Goal: Task Accomplishment & Management: Manage account settings

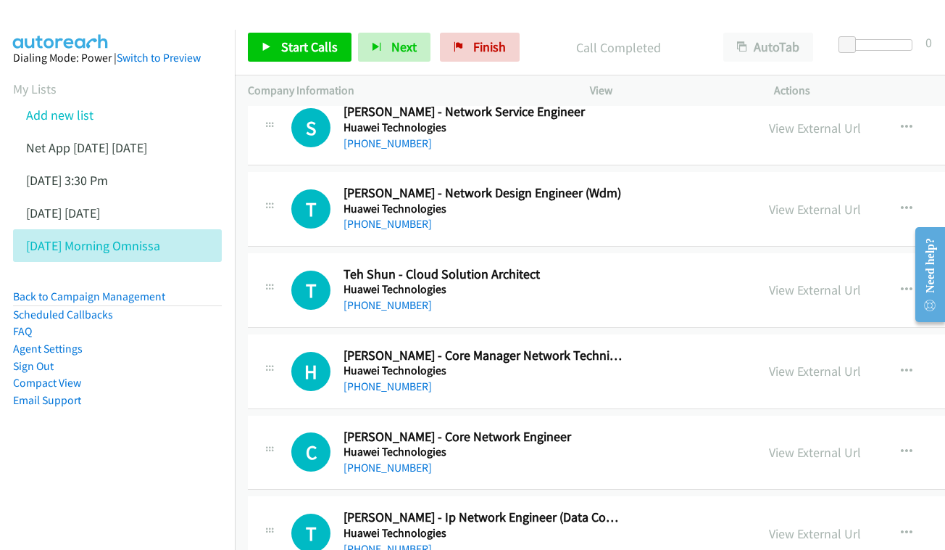
scroll to position [9578, 0]
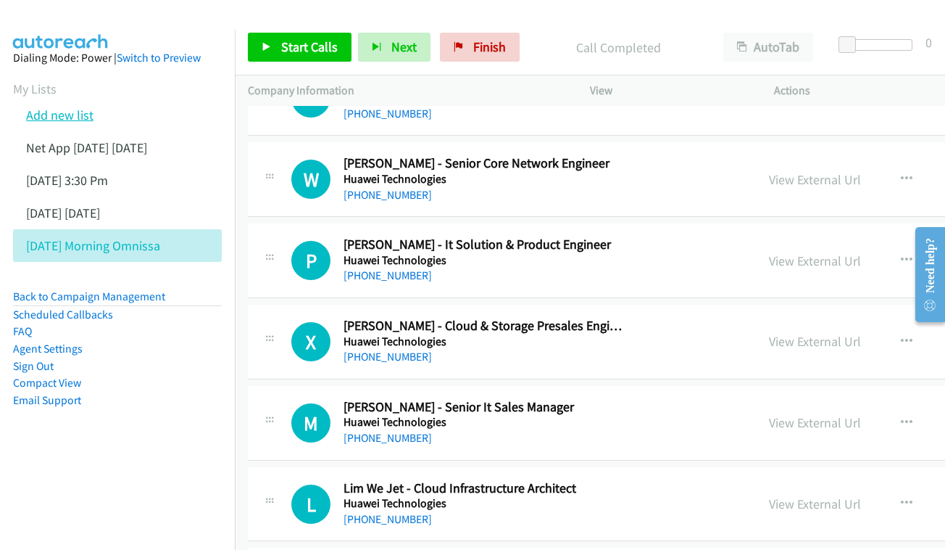
click at [67, 117] on link "Add new list" at bounding box center [59, 115] width 67 height 17
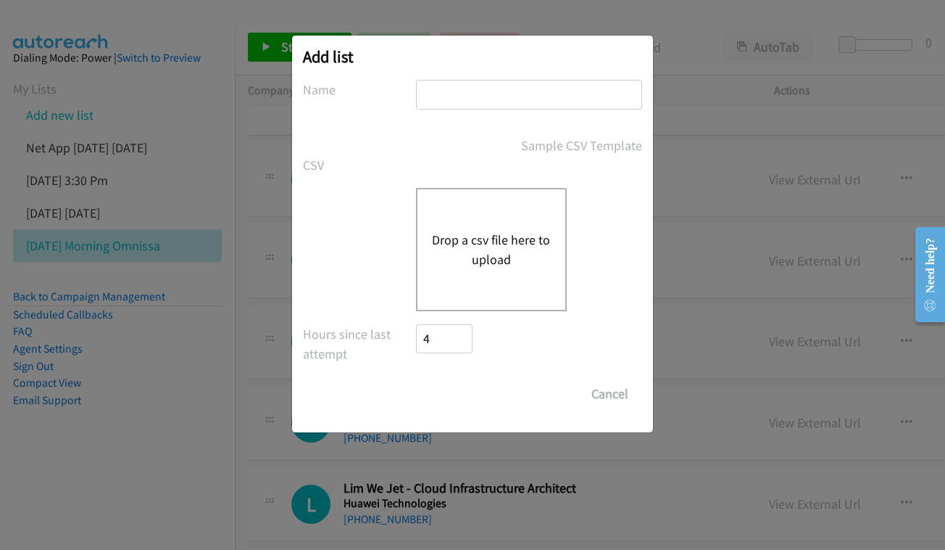
click at [473, 89] on input "text" at bounding box center [529, 95] width 226 height 30
type input "net app - [DATE] - [DATE]"
drag, startPoint x: 473, startPoint y: 89, endPoint x: 455, endPoint y: 307, distance: 219.0
click at [455, 307] on div "Drop a csv file here to upload" at bounding box center [491, 249] width 151 height 123
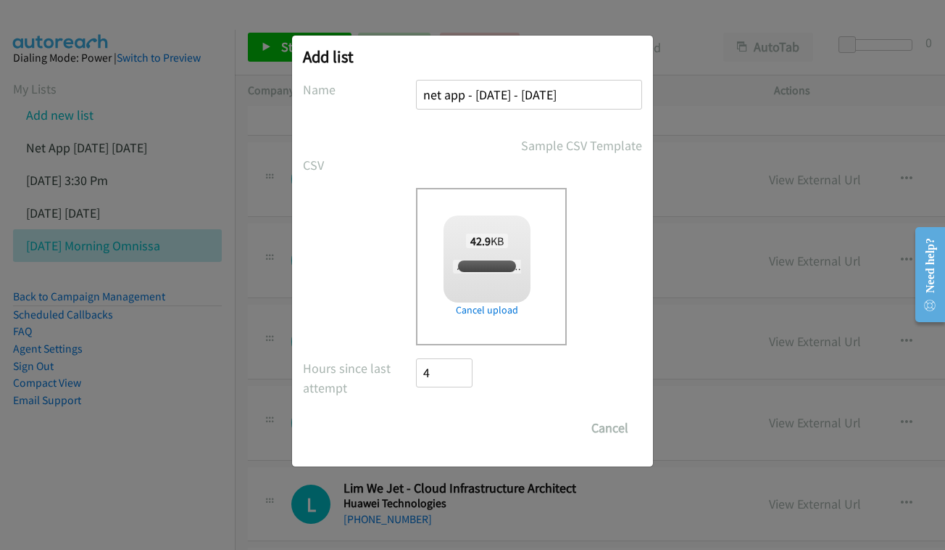
checkbox input "true"
click at [433, 418] on input "Save List" at bounding box center [454, 427] width 76 height 29
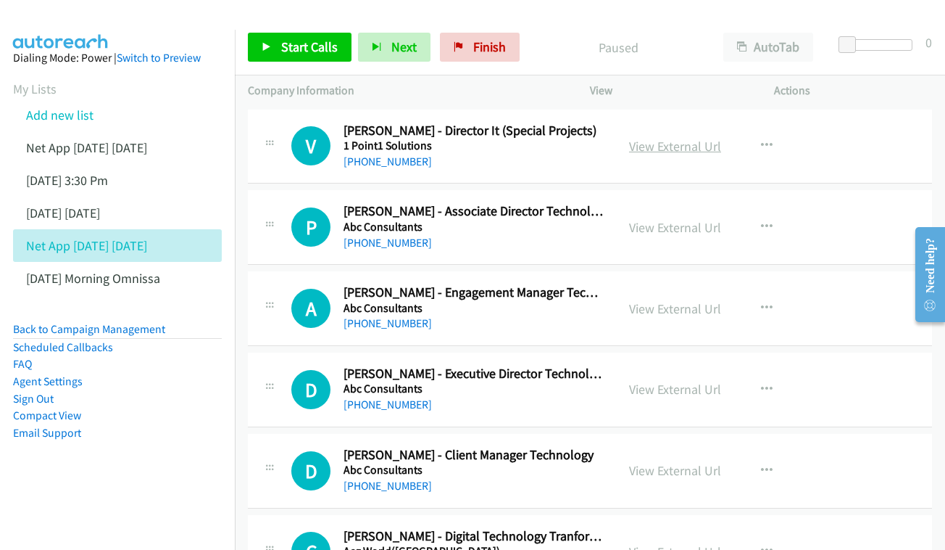
click at [694, 142] on link "View External Url" at bounding box center [675, 146] width 92 height 17
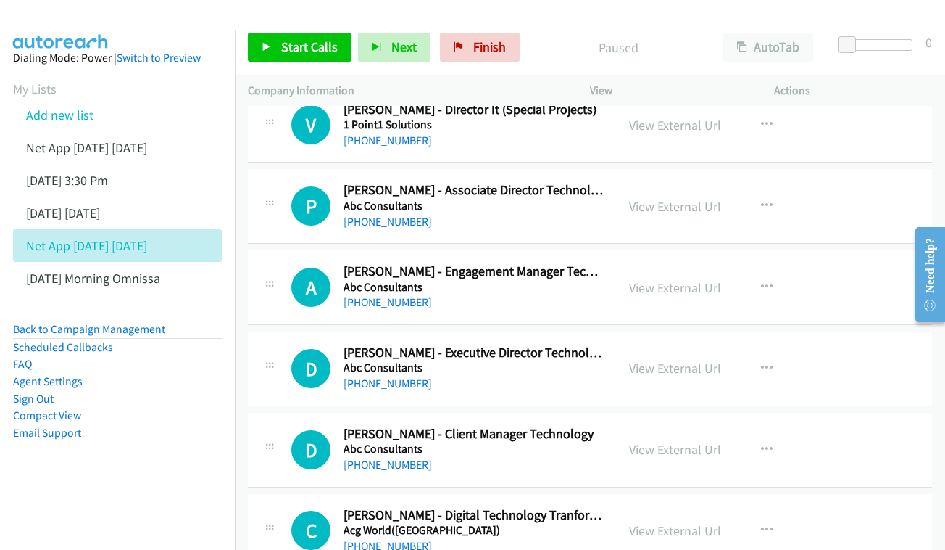
scroll to position [30, 0]
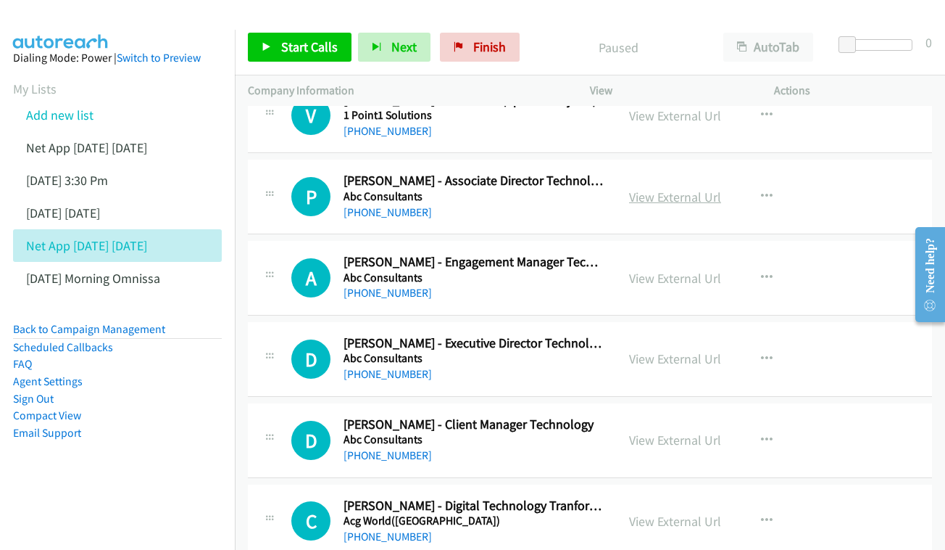
click at [668, 203] on div "View External Url" at bounding box center [675, 197] width 92 height 20
click at [696, 188] on link "View External Url" at bounding box center [675, 196] width 92 height 17
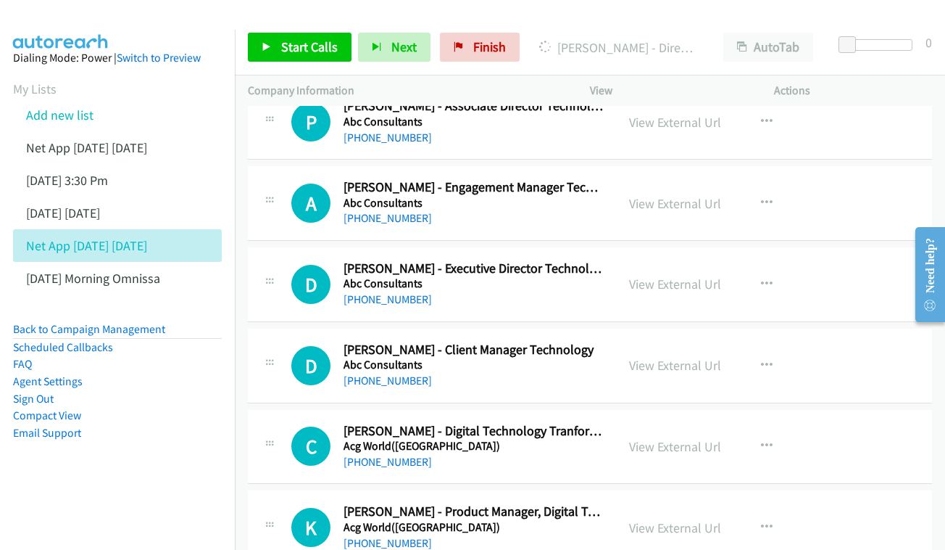
scroll to position [118, 0]
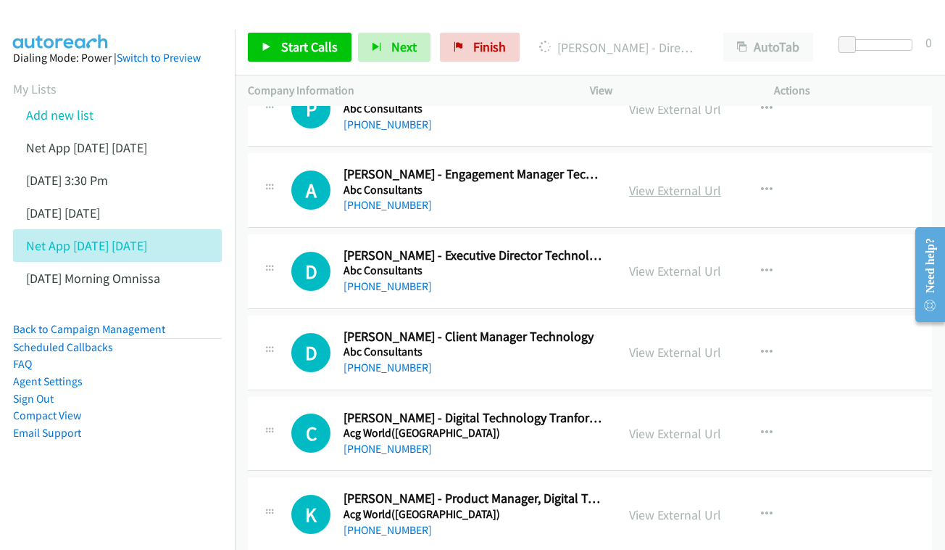
click at [658, 191] on link "View External Url" at bounding box center [675, 190] width 92 height 17
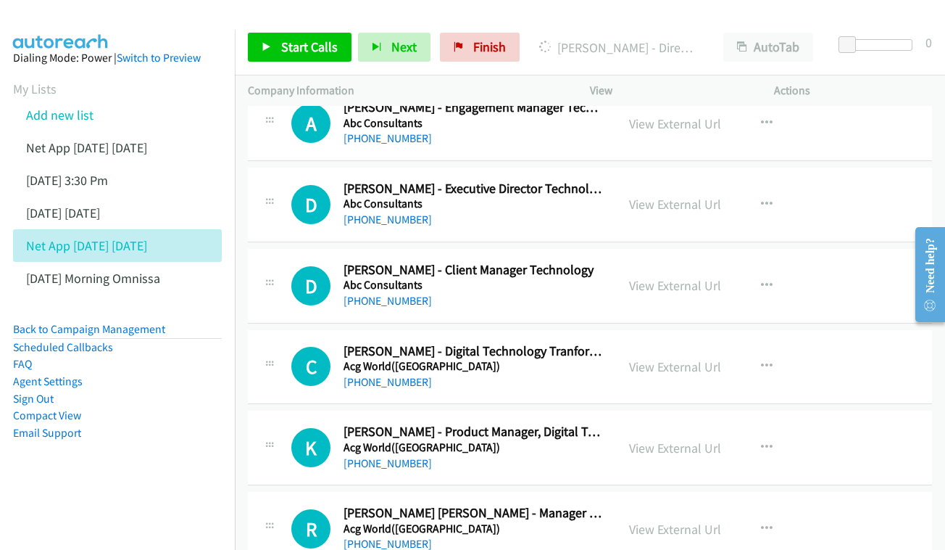
scroll to position [199, 0]
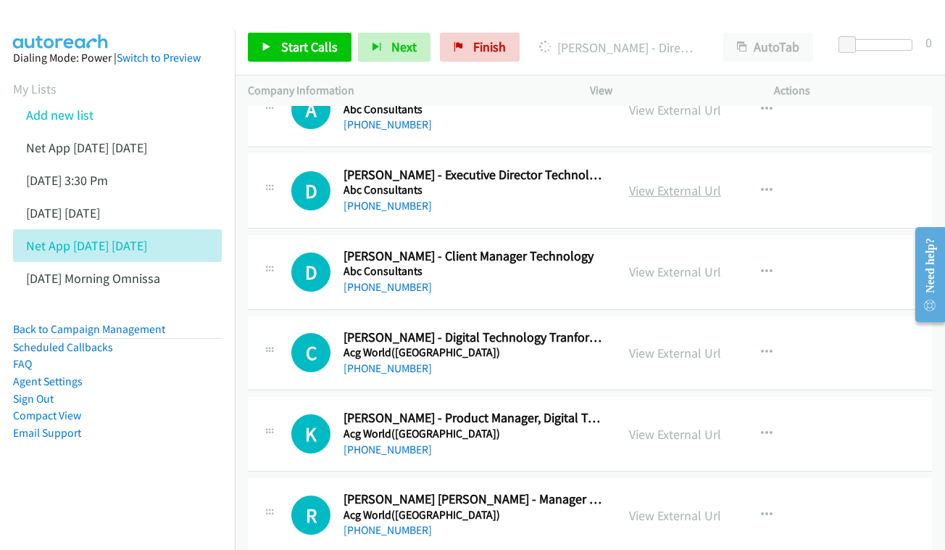
click at [659, 186] on link "View External Url" at bounding box center [675, 190] width 92 height 17
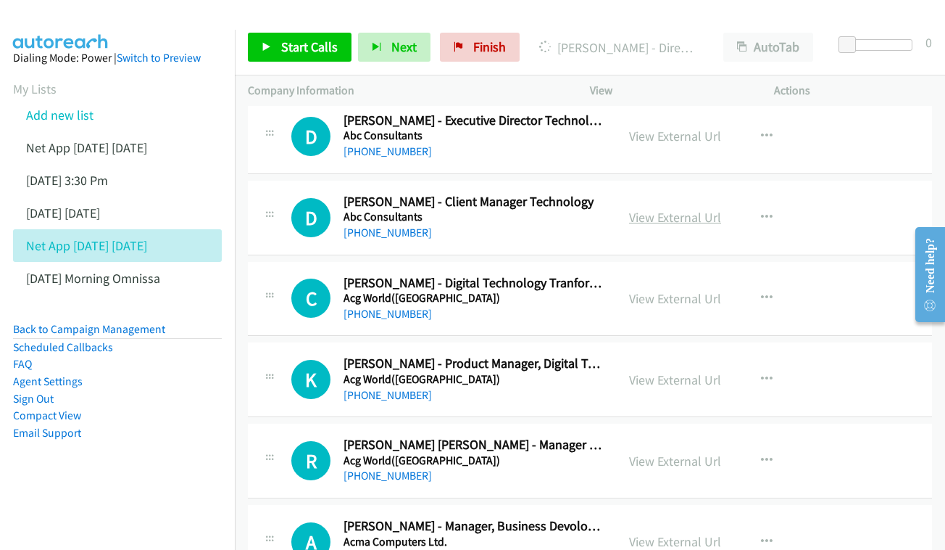
scroll to position [291, 0]
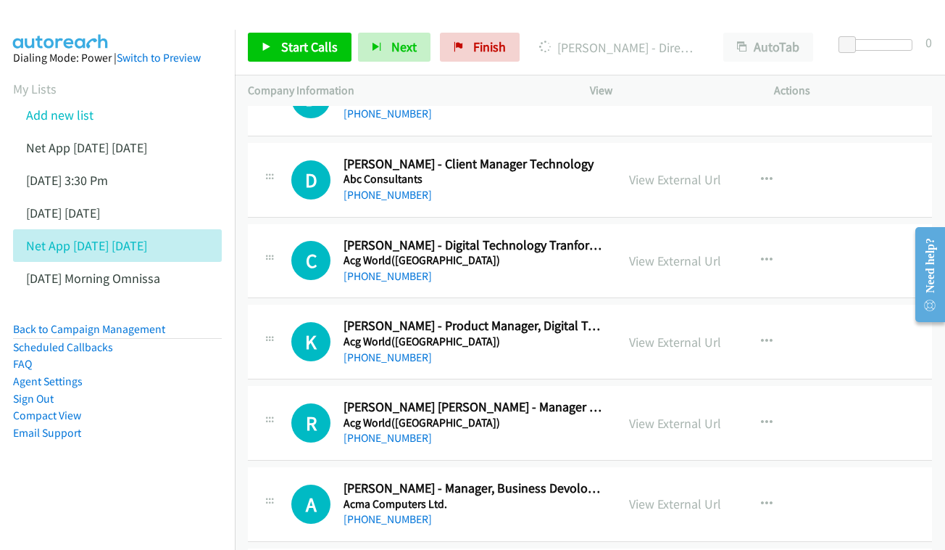
click at [716, 167] on div "View External Url View External Url Schedule/Manage Callback Start Calls Here R…" at bounding box center [714, 180] width 197 height 48
click at [666, 174] on link "View External Url" at bounding box center [675, 179] width 92 height 17
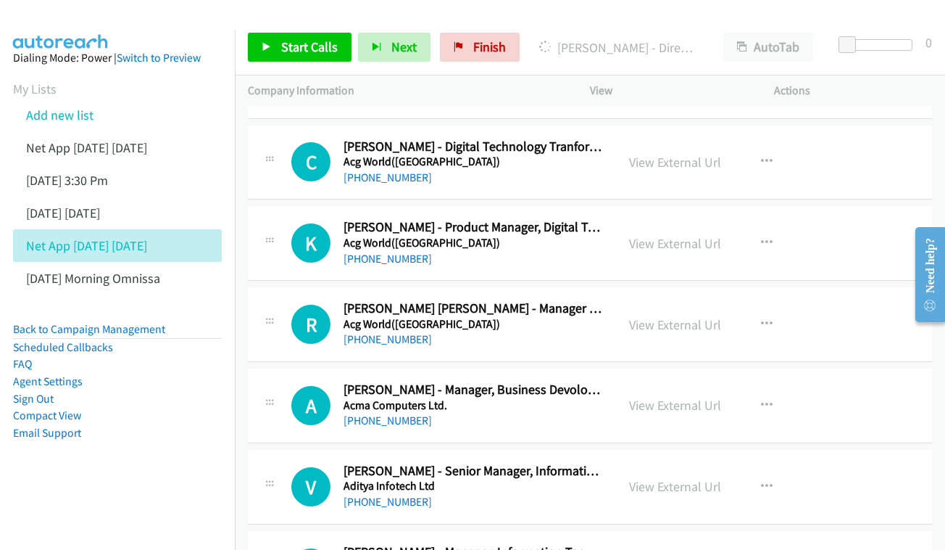
scroll to position [405, 0]
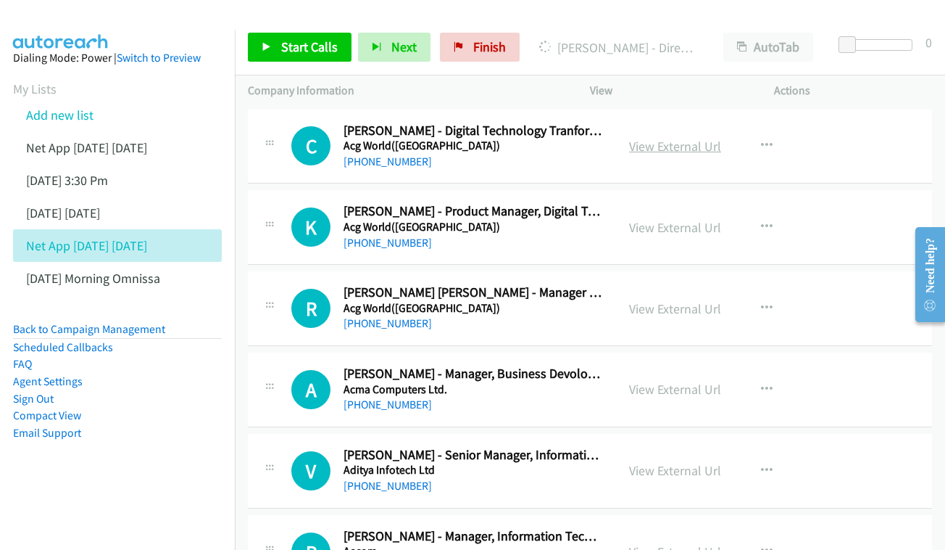
click at [693, 138] on link "View External Url" at bounding box center [675, 146] width 92 height 17
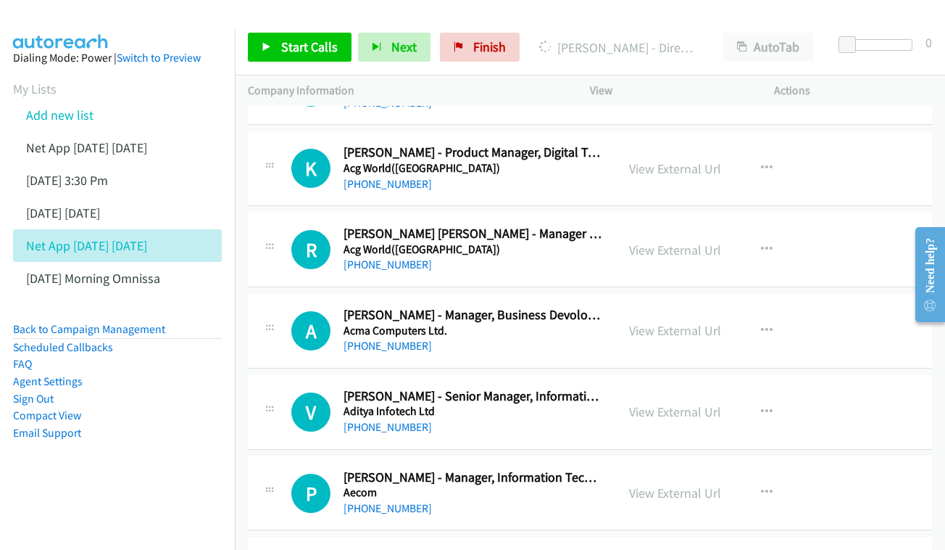
scroll to position [469, 0]
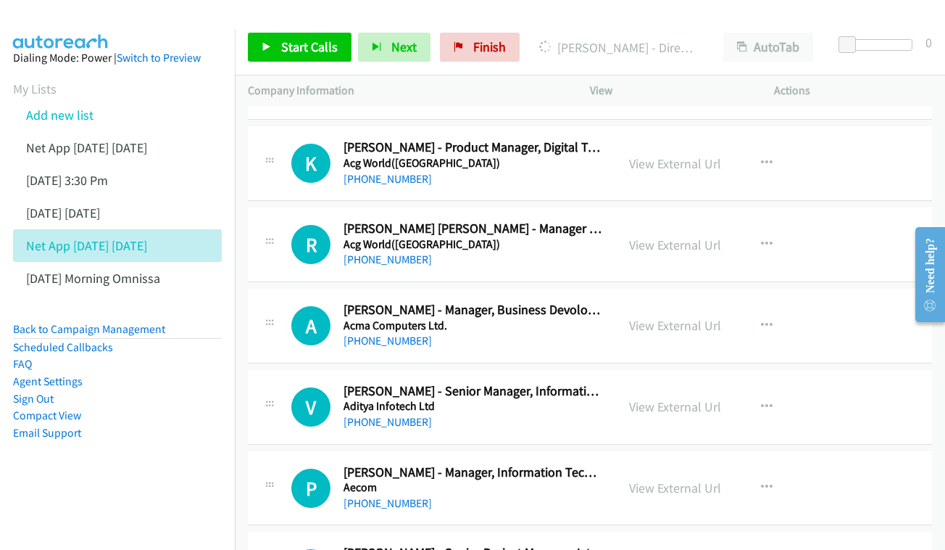
click at [676, 191] on div "K Callback Scheduled Kushagra Goyal - Product Manager, Digital Technologies (Io…" at bounding box center [590, 163] width 684 height 75
click at [679, 157] on link "View External Url" at bounding box center [675, 163] width 92 height 17
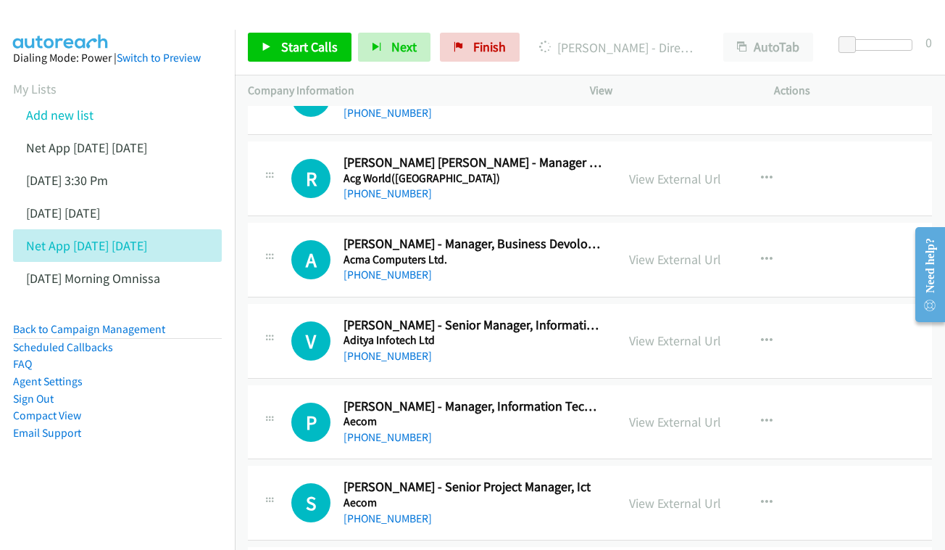
scroll to position [547, 0]
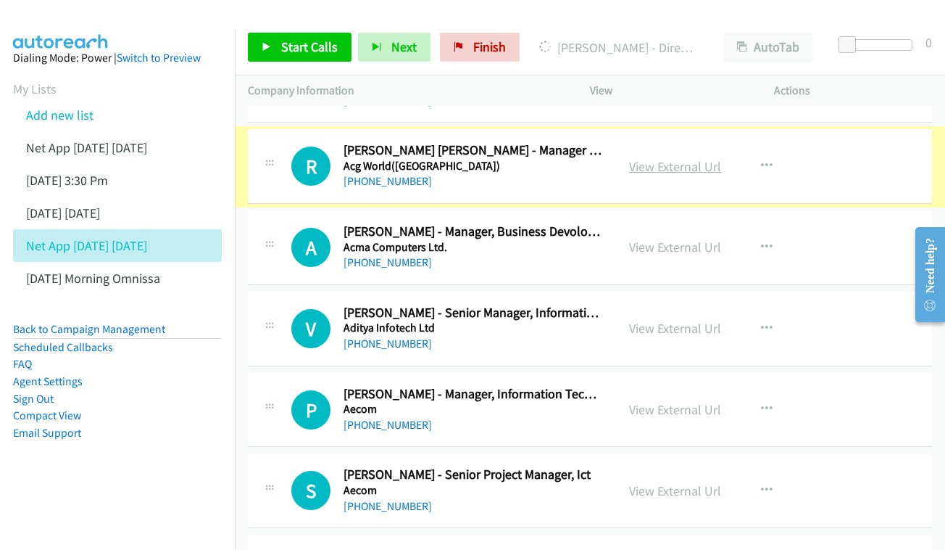
click at [665, 158] on link "View External Url" at bounding box center [675, 166] width 92 height 17
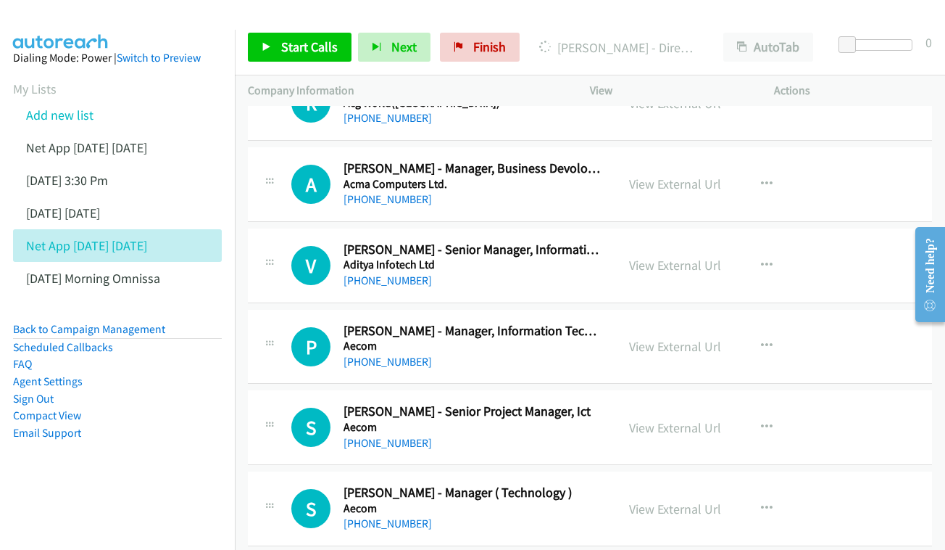
scroll to position [625, 0]
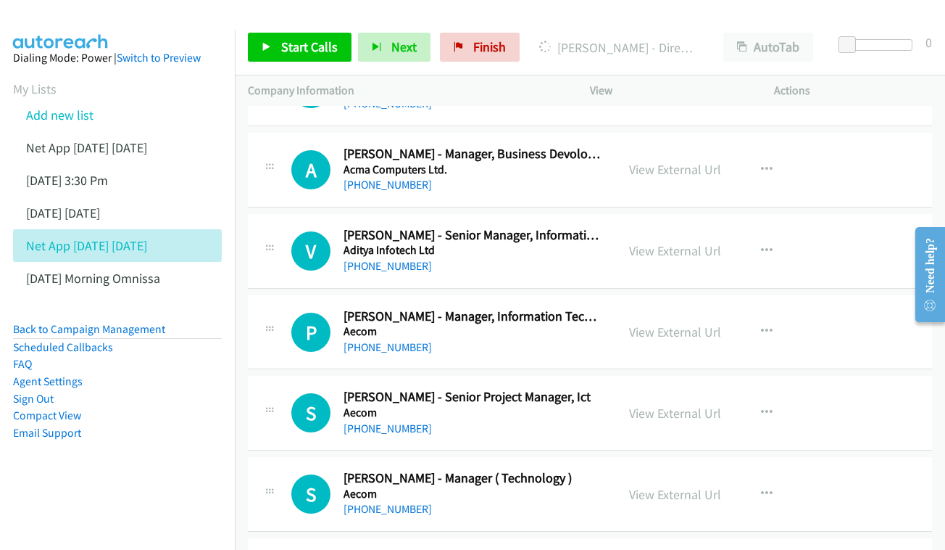
click at [634, 148] on div "View External Url View External Url Schedule/Manage Callback Start Calls Here R…" at bounding box center [714, 170] width 197 height 48
click at [687, 165] on link "View External Url" at bounding box center [675, 169] width 92 height 17
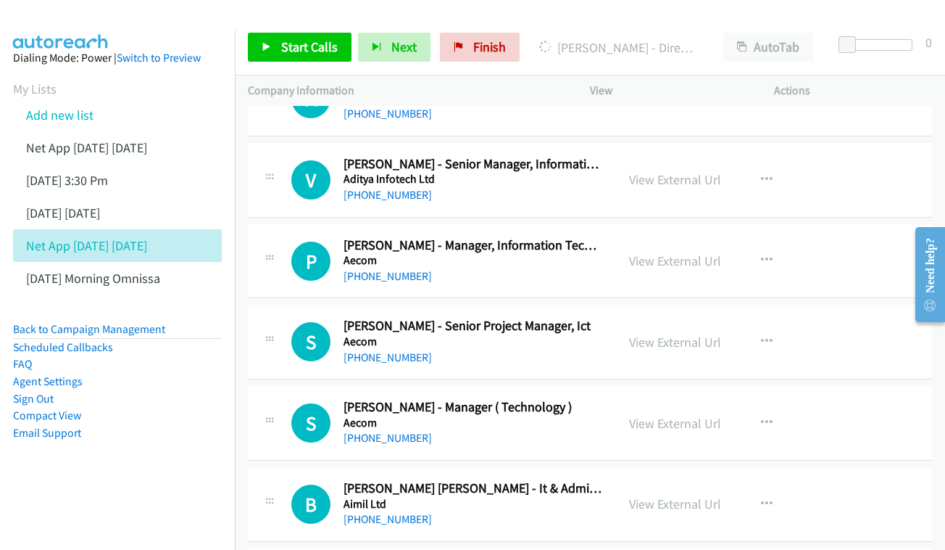
scroll to position [713, 0]
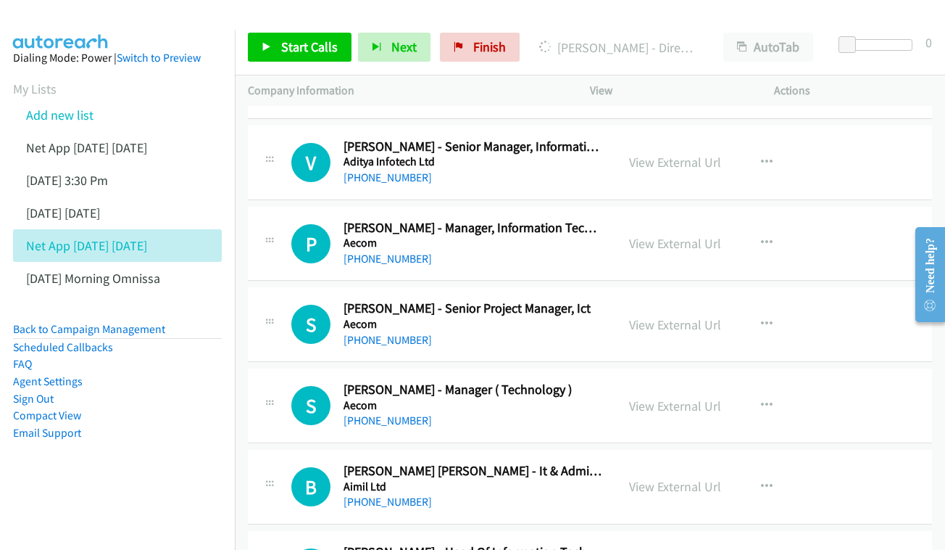
click at [645, 152] on div "View External Url" at bounding box center [675, 162] width 92 height 20
click at [678, 160] on div "View External Url View External Url Schedule/Manage Callback Start Calls Here R…" at bounding box center [714, 162] width 197 height 48
click at [668, 154] on link "View External Url" at bounding box center [675, 162] width 92 height 17
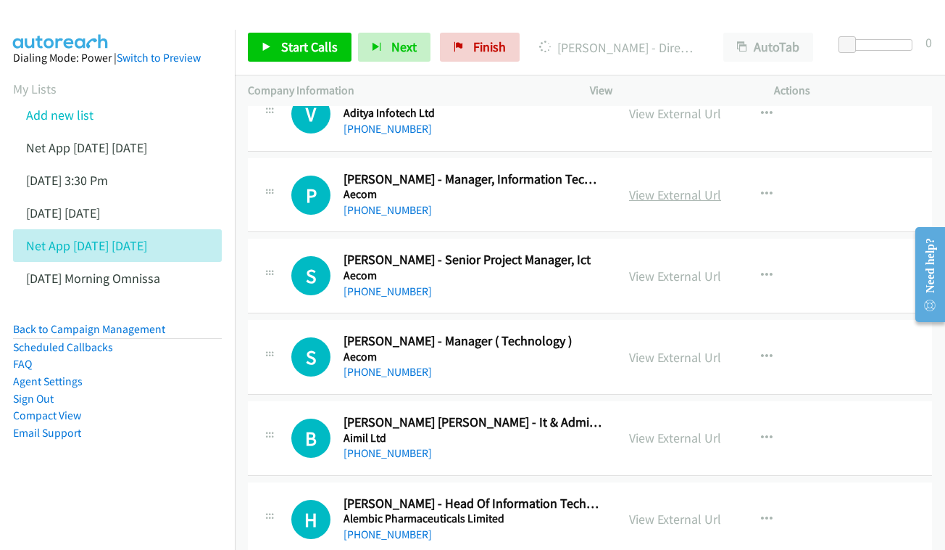
scroll to position [782, 0]
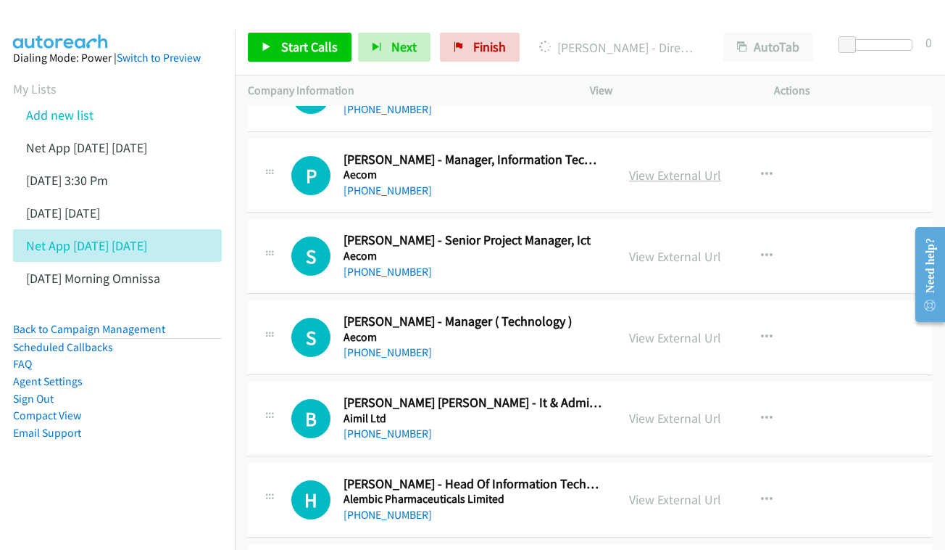
click at [686, 167] on link "View External Url" at bounding box center [675, 175] width 92 height 17
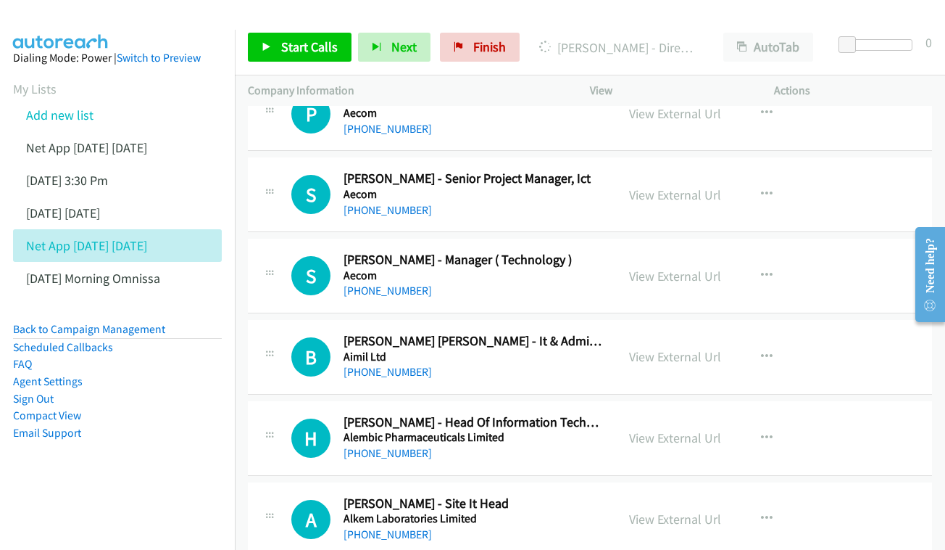
scroll to position [851, 0]
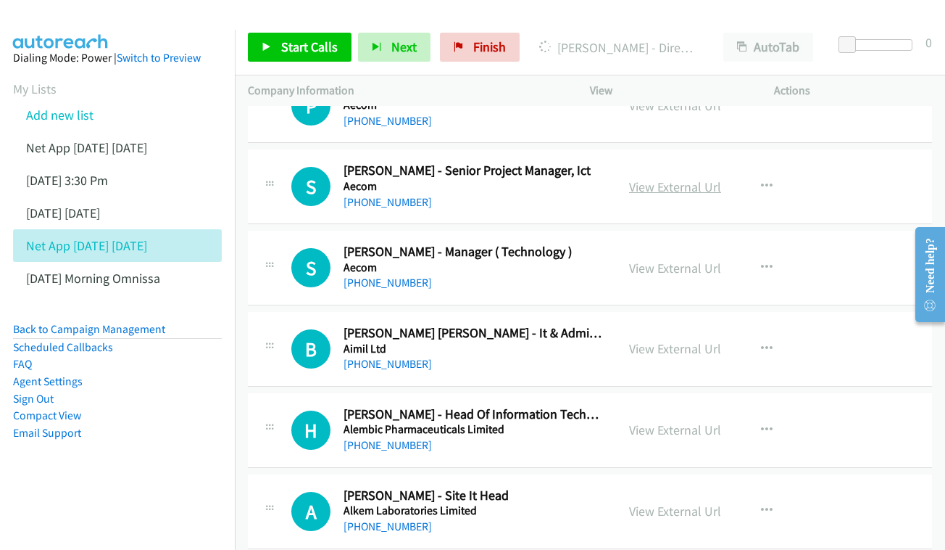
click at [704, 178] on link "View External Url" at bounding box center [675, 186] width 92 height 17
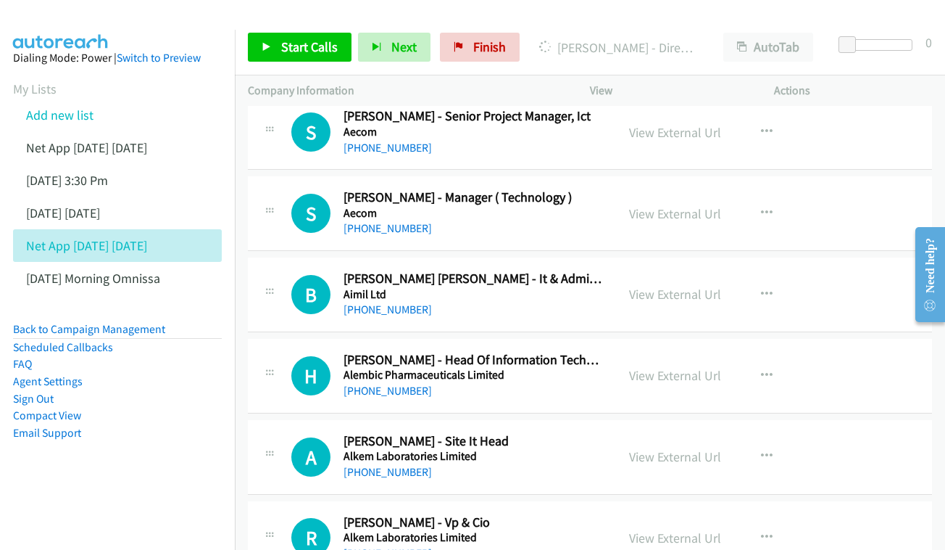
scroll to position [917, 0]
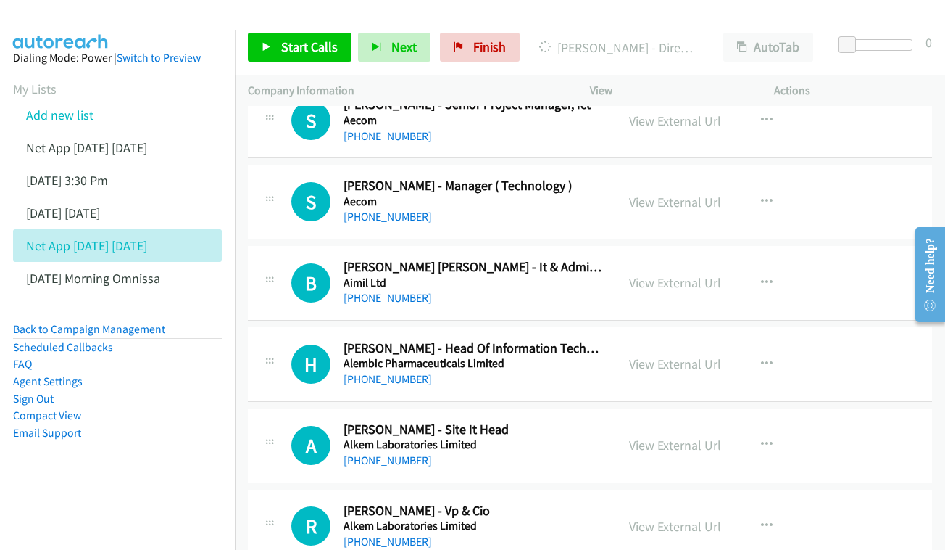
click at [685, 194] on link "View External Url" at bounding box center [675, 202] width 92 height 17
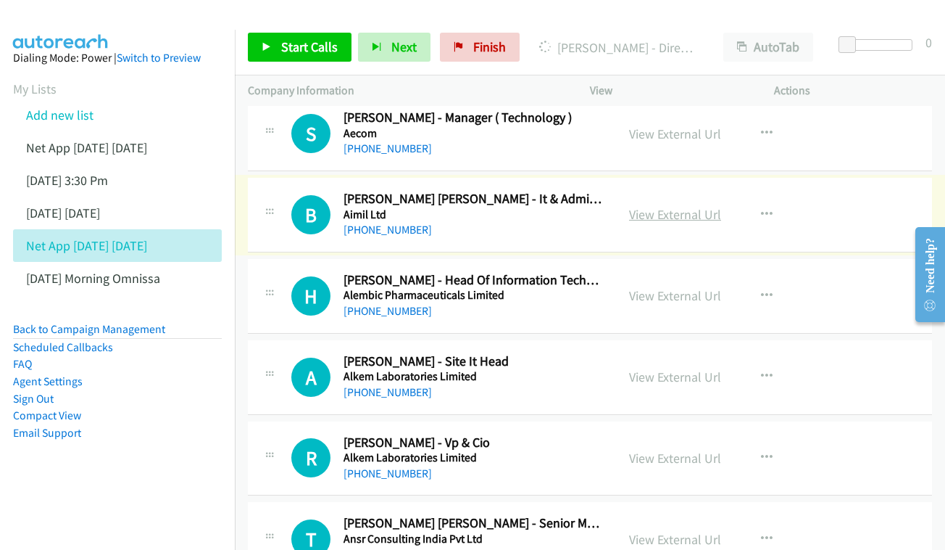
click at [659, 206] on link "View External Url" at bounding box center [675, 214] width 92 height 17
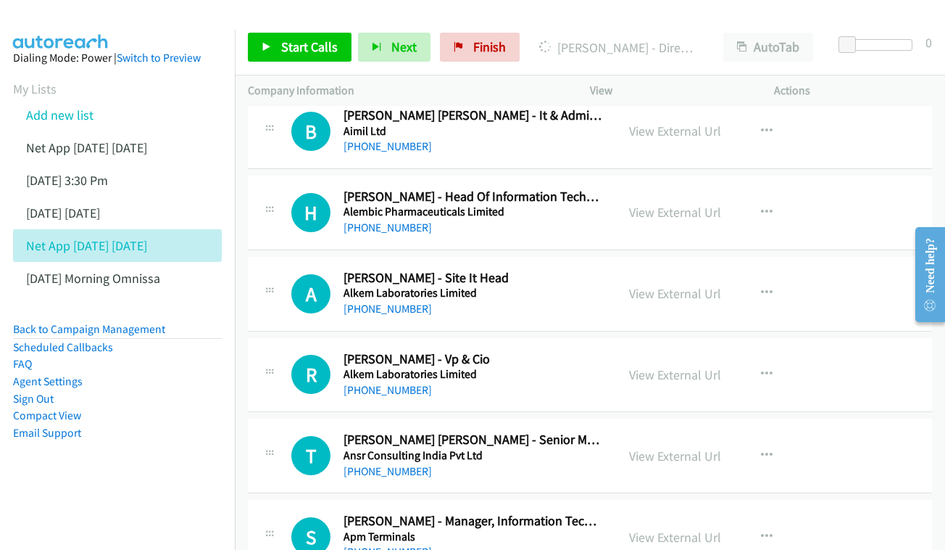
scroll to position [1074, 0]
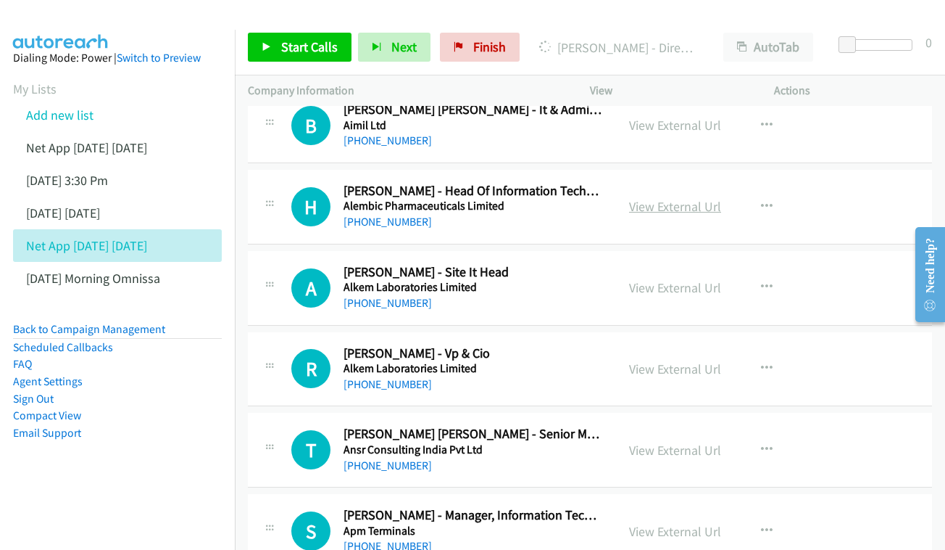
click at [684, 198] on link "View External Url" at bounding box center [675, 206] width 92 height 17
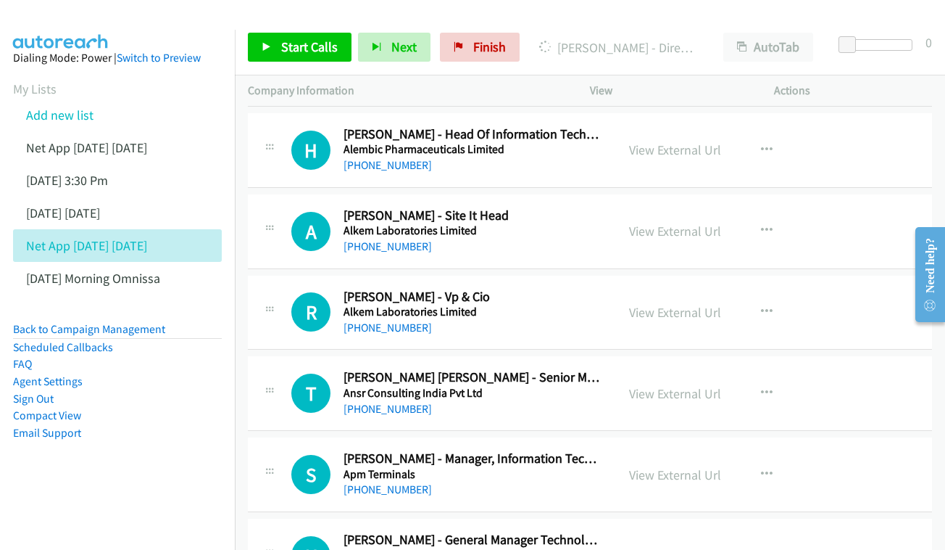
scroll to position [1173, 0]
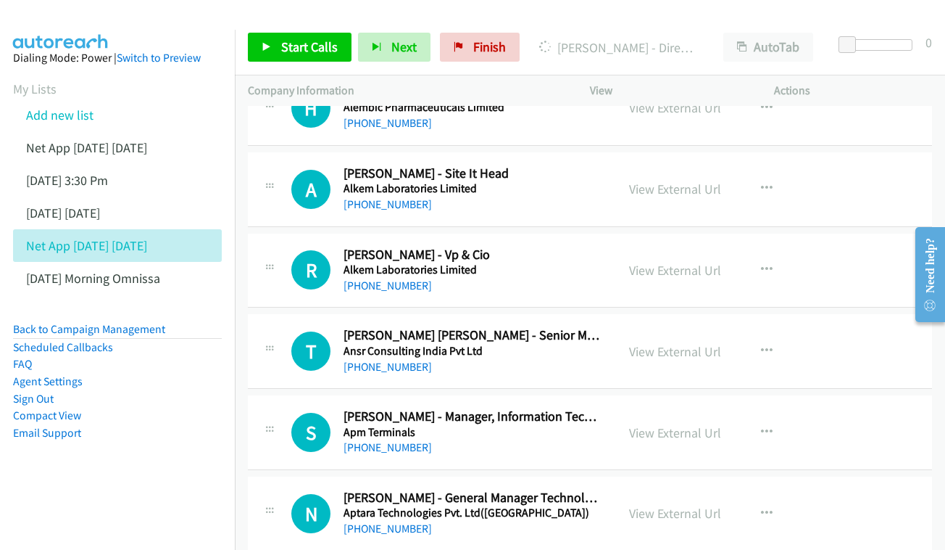
click at [701, 165] on div "View External Url View External Url Schedule/Manage Callback Start Calls Here R…" at bounding box center [714, 189] width 197 height 48
click at [685, 179] on div "View External Url" at bounding box center [675, 189] width 92 height 20
click at [664, 181] on link "View External Url" at bounding box center [675, 189] width 92 height 17
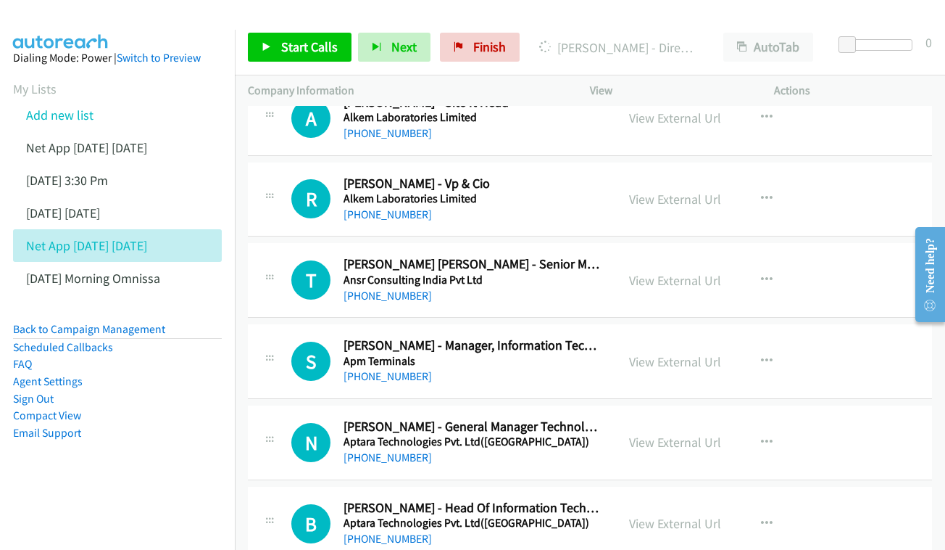
scroll to position [1259, 0]
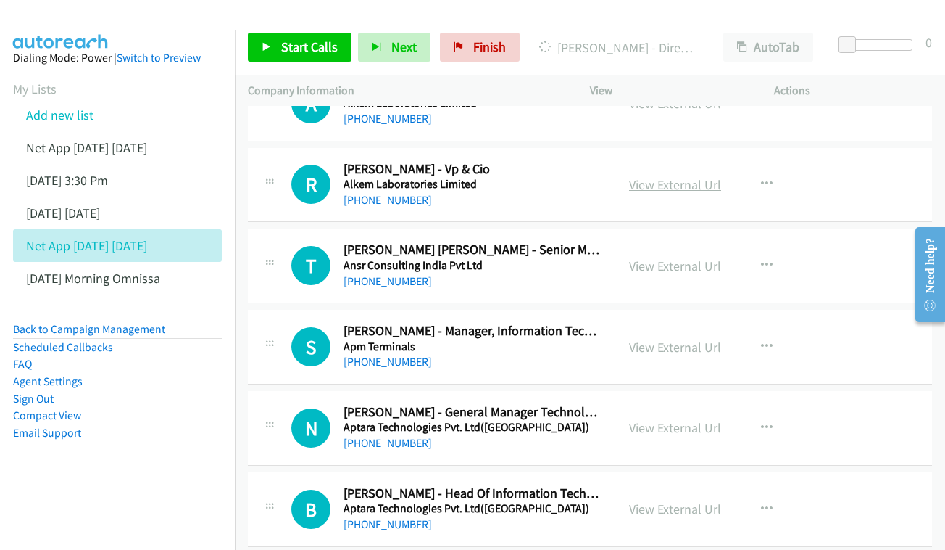
click at [663, 176] on link "View External Url" at bounding box center [675, 184] width 92 height 17
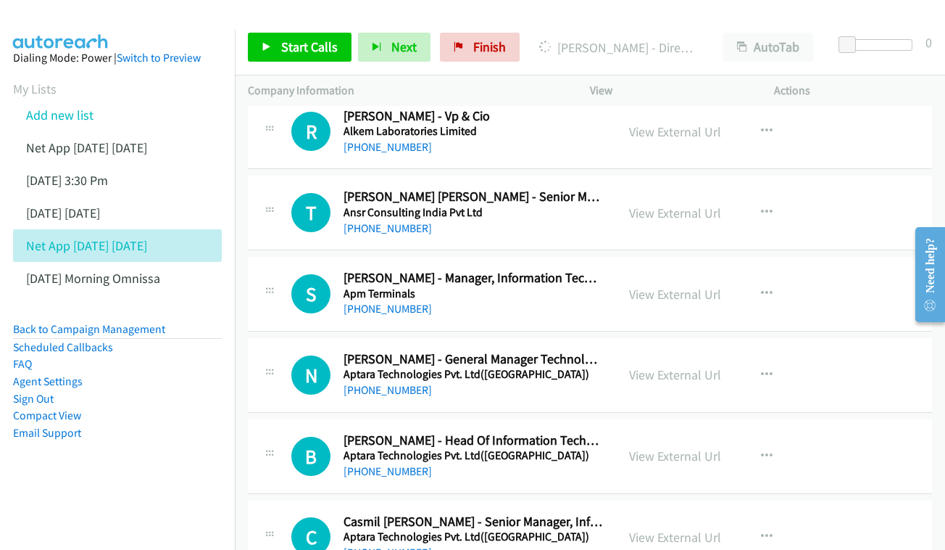
scroll to position [1324, 0]
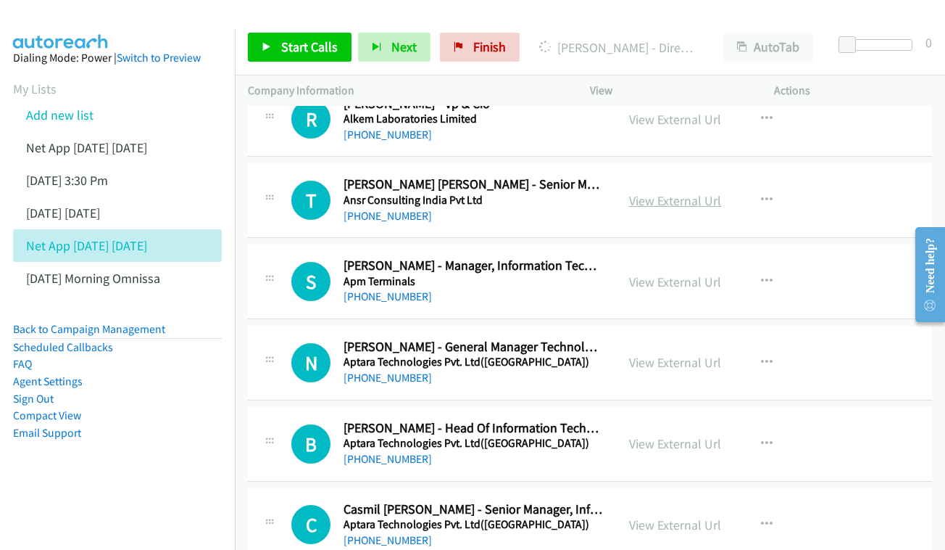
click at [690, 192] on link "View External Url" at bounding box center [675, 200] width 92 height 17
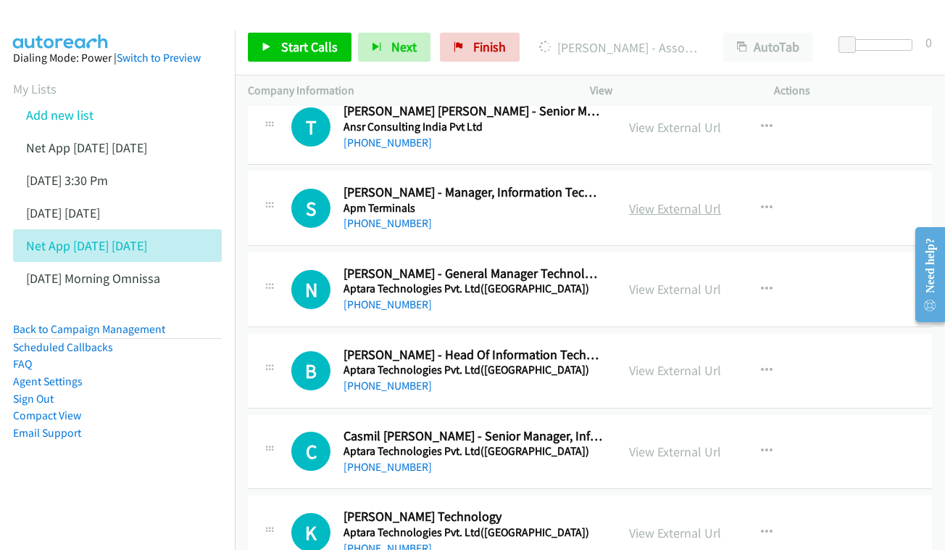
scroll to position [1422, 0]
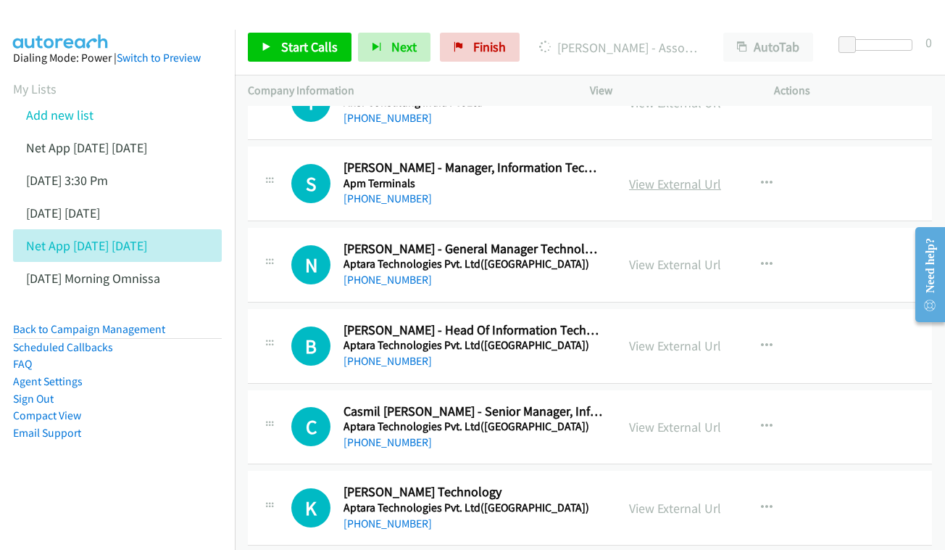
click at [684, 175] on link "View External Url" at bounding box center [675, 183] width 92 height 17
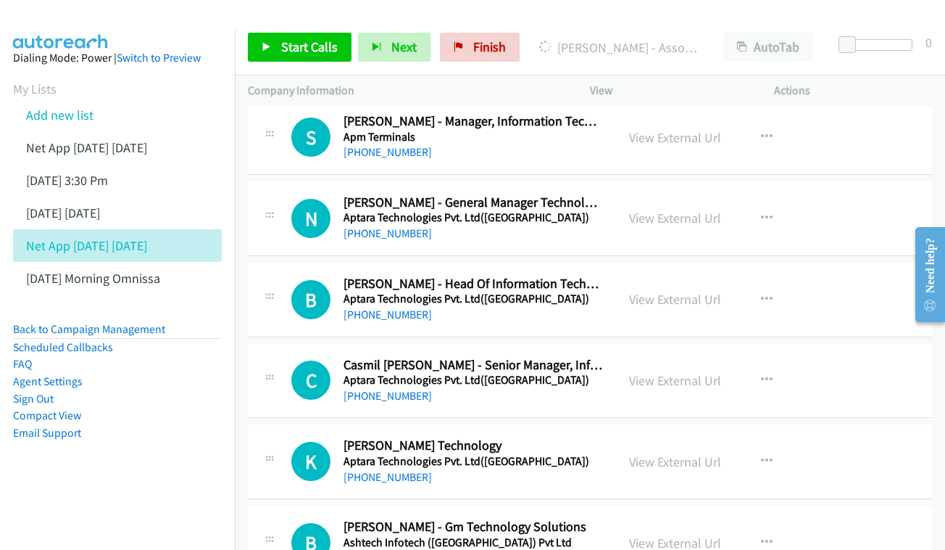
scroll to position [1483, 0]
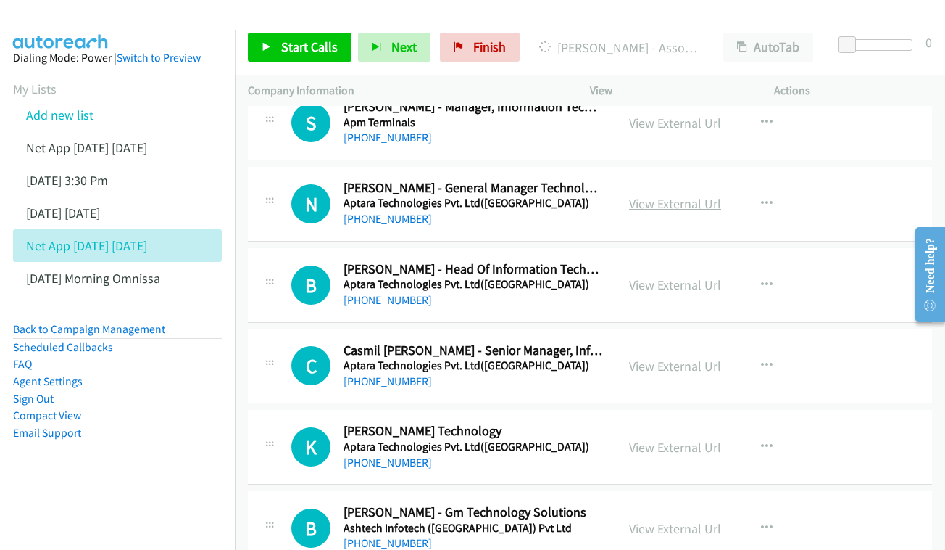
click at [631, 195] on link "View External Url" at bounding box center [675, 203] width 92 height 17
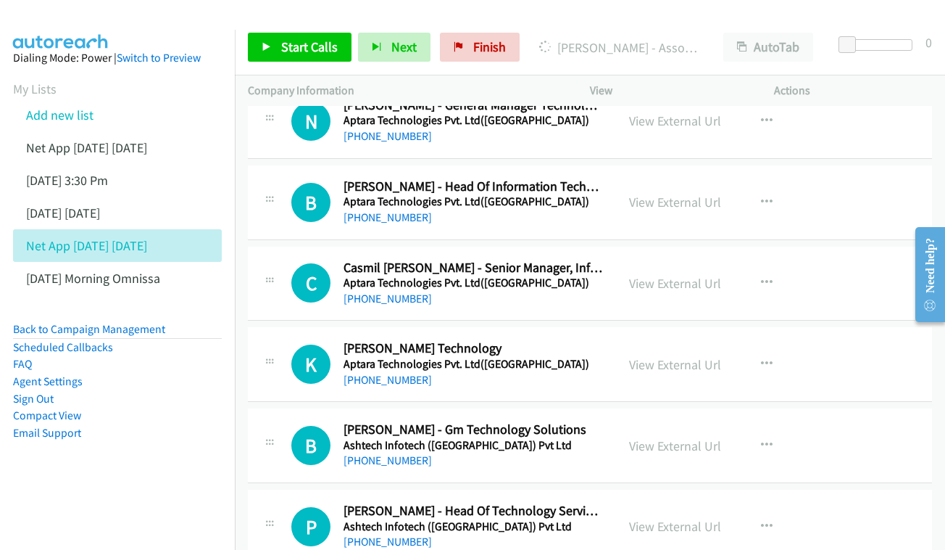
scroll to position [1575, 0]
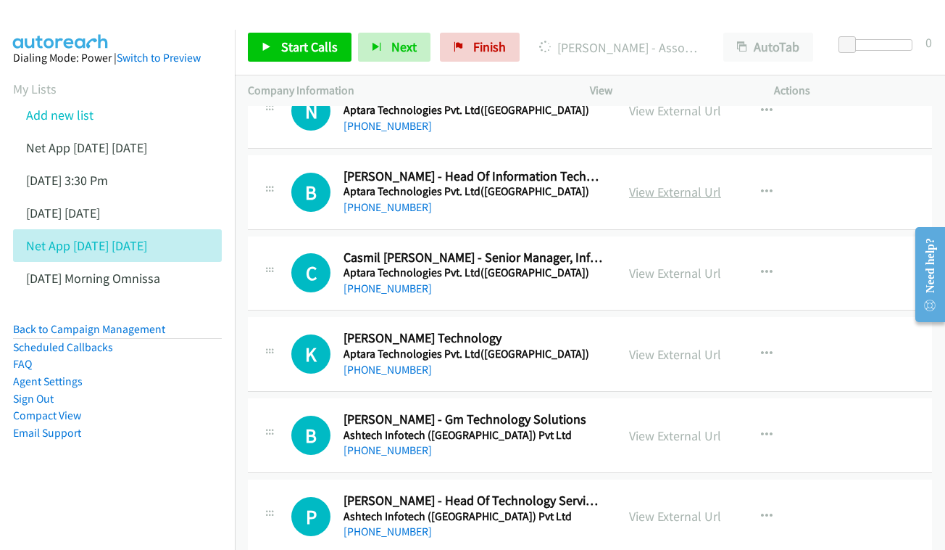
click at [684, 183] on link "View External Url" at bounding box center [675, 191] width 92 height 17
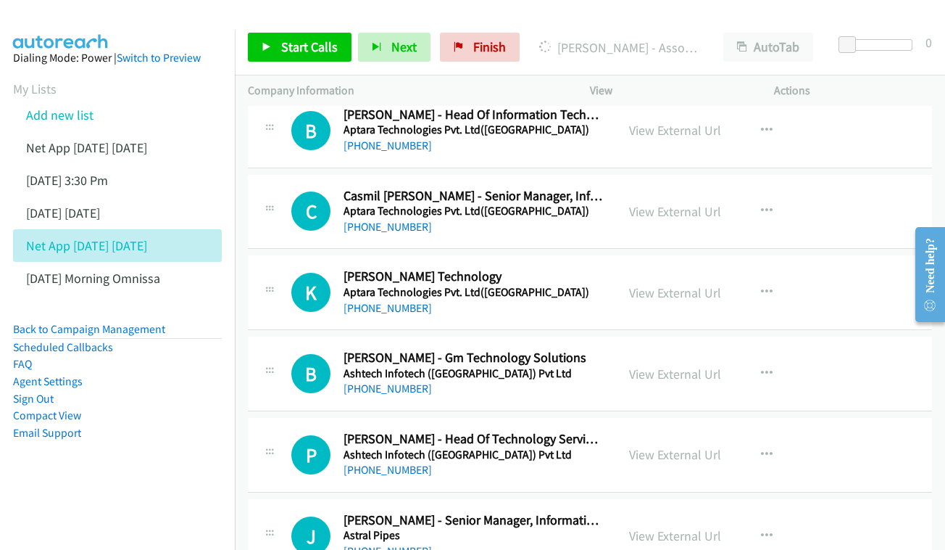
scroll to position [1651, 0]
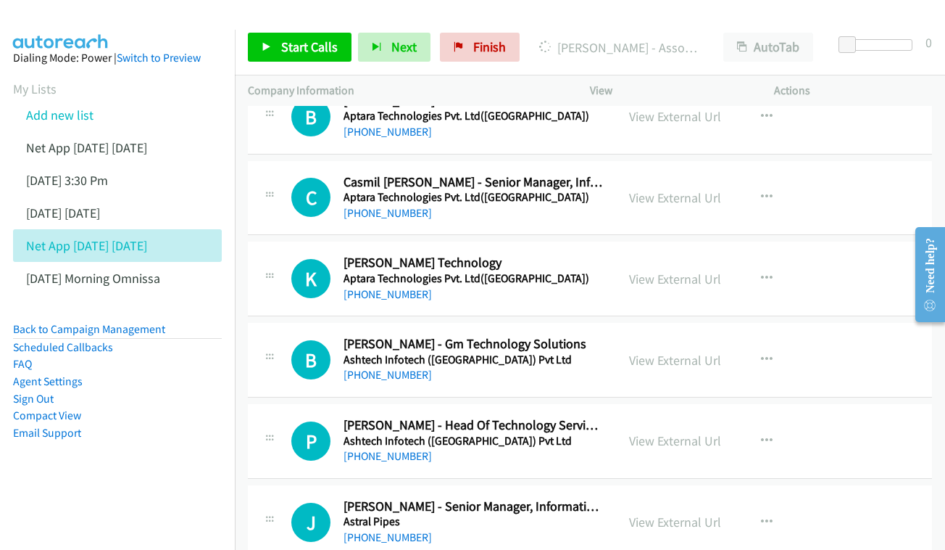
click at [684, 188] on div "View External Url" at bounding box center [675, 198] width 92 height 20
click at [645, 189] on link "View External Url" at bounding box center [675, 197] width 92 height 17
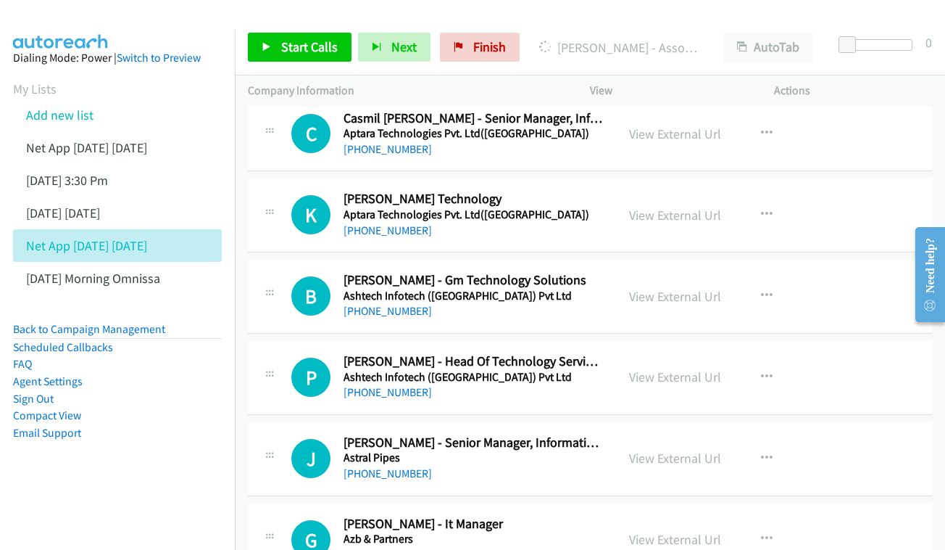
scroll to position [1718, 0]
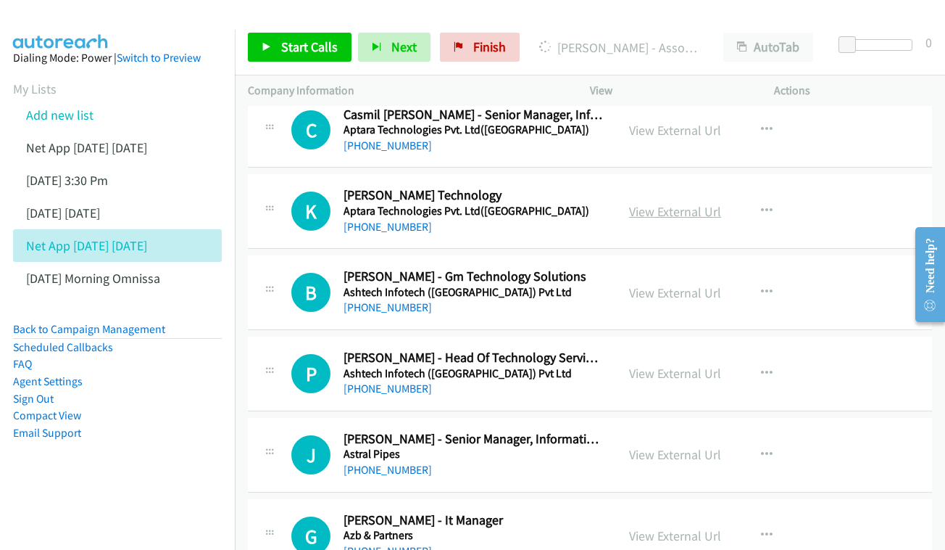
click at [655, 203] on link "View External Url" at bounding box center [675, 211] width 92 height 17
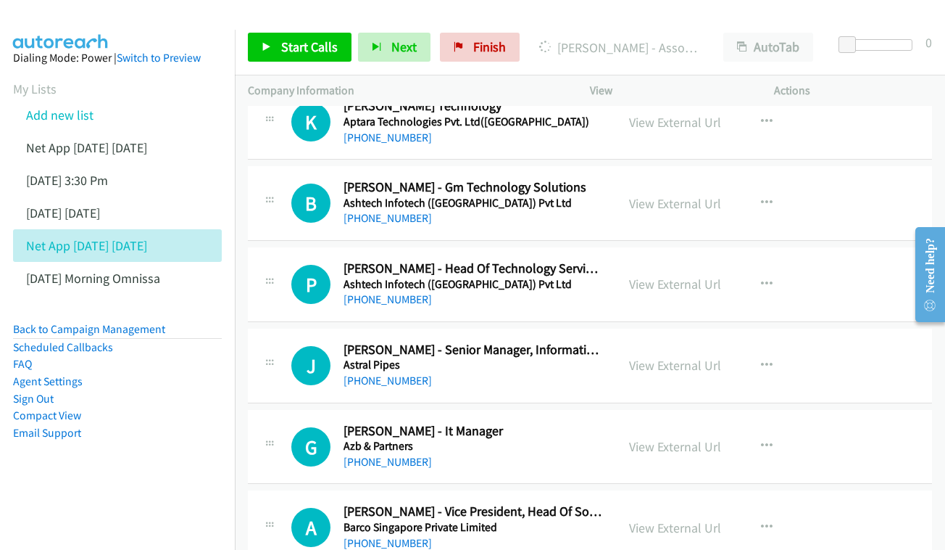
scroll to position [1814, 0]
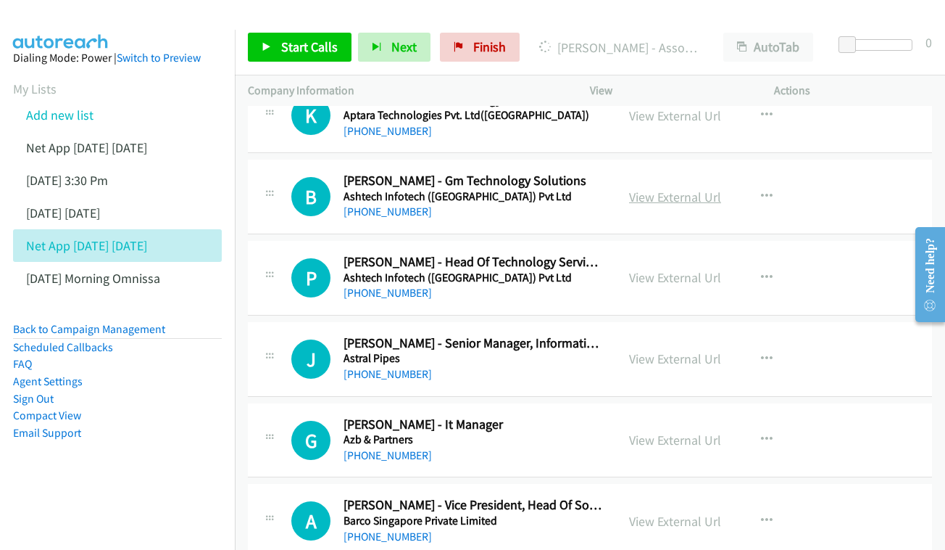
click at [697, 188] on link "View External Url" at bounding box center [675, 196] width 92 height 17
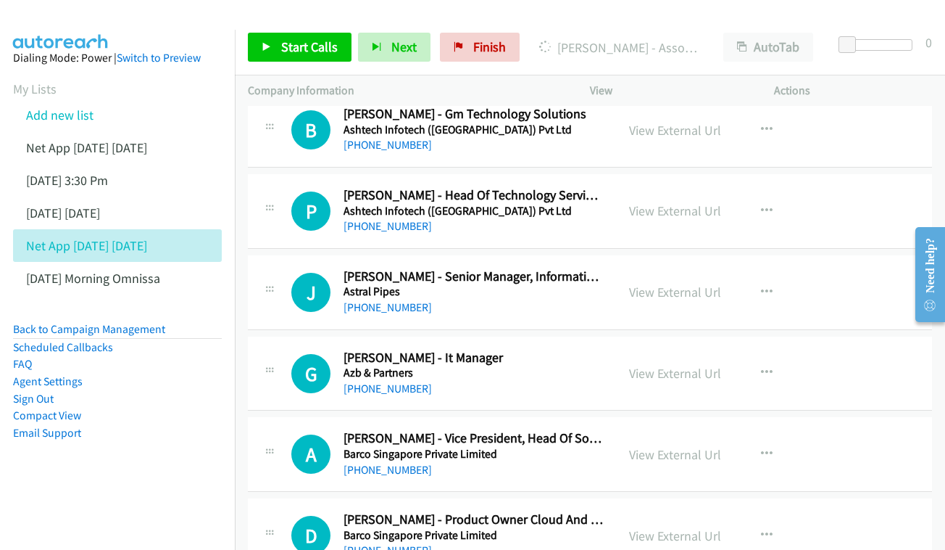
scroll to position [1881, 0]
click at [668, 202] on link "View External Url" at bounding box center [675, 210] width 92 height 17
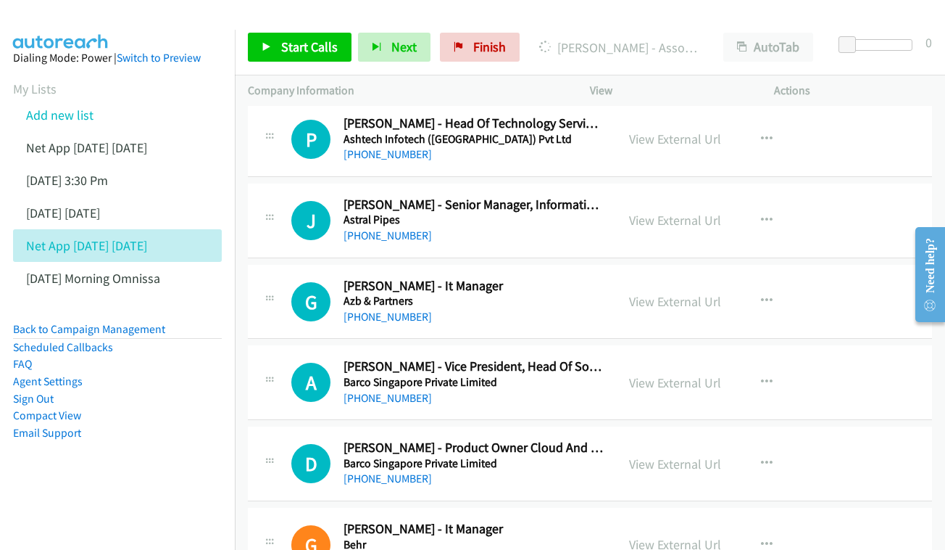
scroll to position [1977, 0]
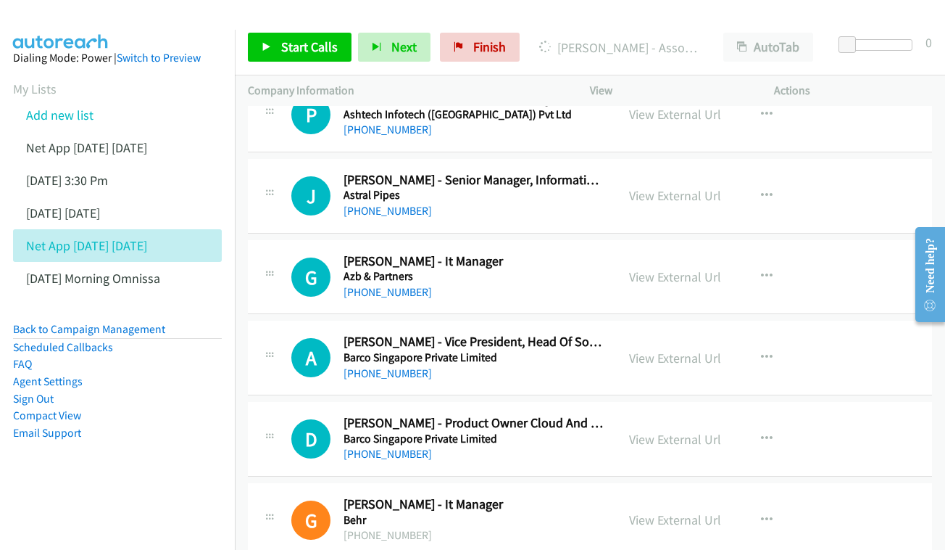
click at [726, 172] on div "View External Url View External Url Schedule/Manage Callback Start Calls Here R…" at bounding box center [714, 196] width 197 height 48
click at [699, 187] on link "View External Url" at bounding box center [675, 195] width 92 height 17
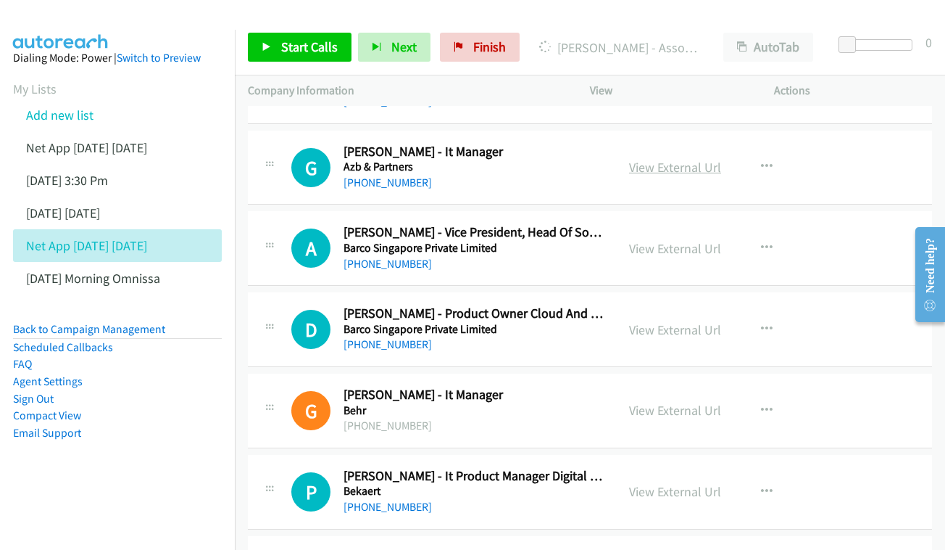
scroll to position [2083, 0]
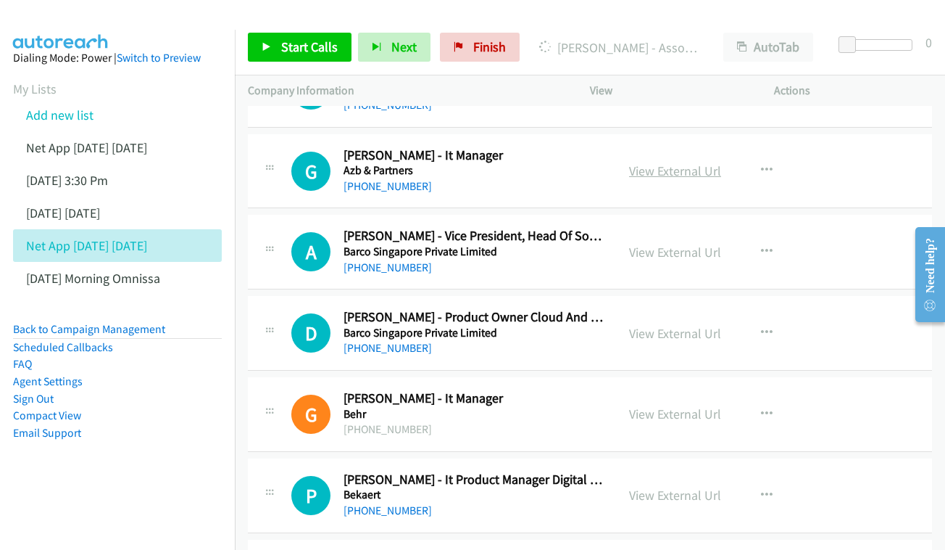
click at [705, 162] on link "View External Url" at bounding box center [675, 170] width 92 height 17
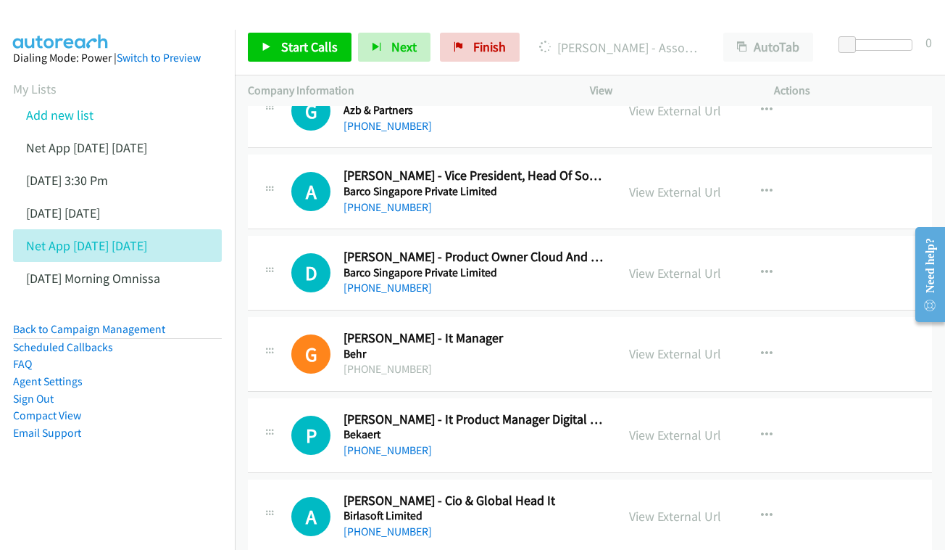
scroll to position [2153, 0]
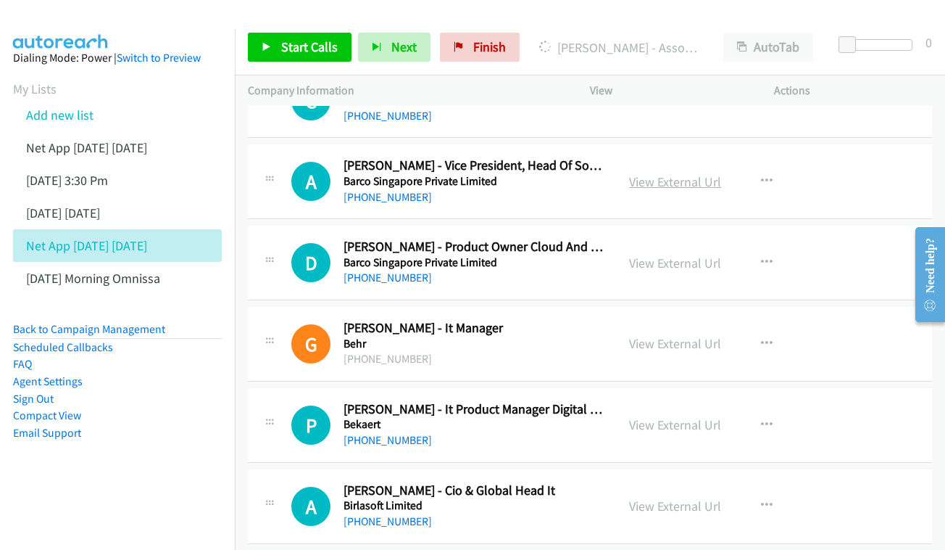
click at [630, 173] on link "View External Url" at bounding box center [675, 181] width 92 height 17
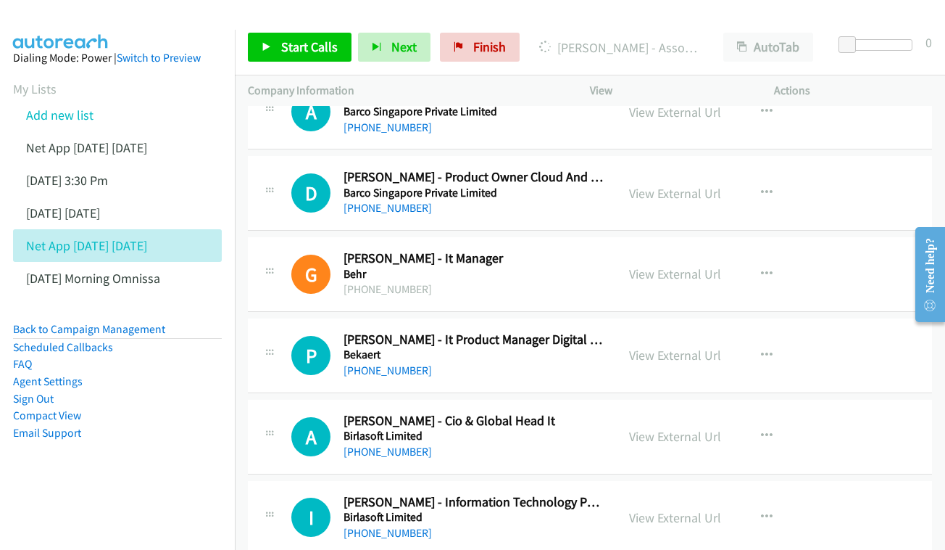
scroll to position [2294, 0]
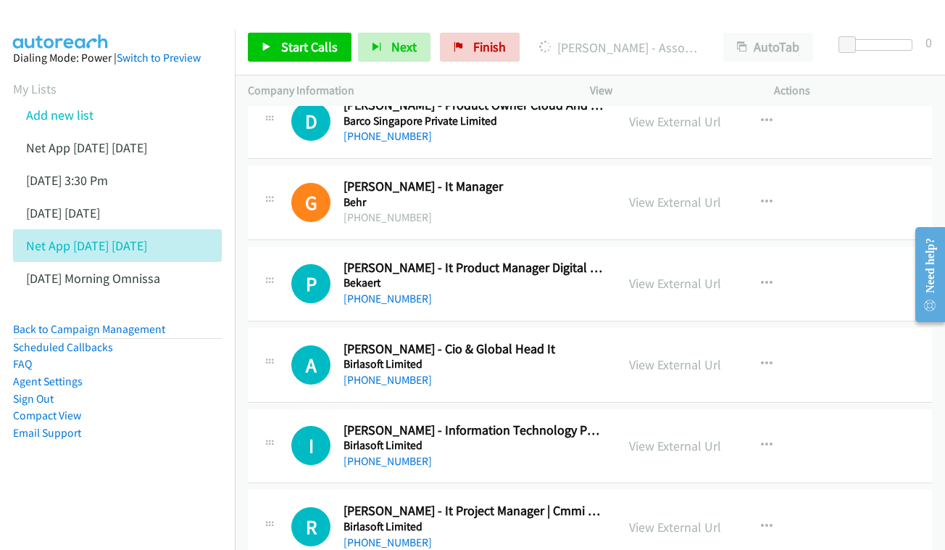
click at [668, 178] on div "View External Url View External Url Schedule/Manage Callback Start Calls Here R…" at bounding box center [714, 202] width 197 height 48
click at [662, 194] on link "View External Url" at bounding box center [675, 202] width 92 height 17
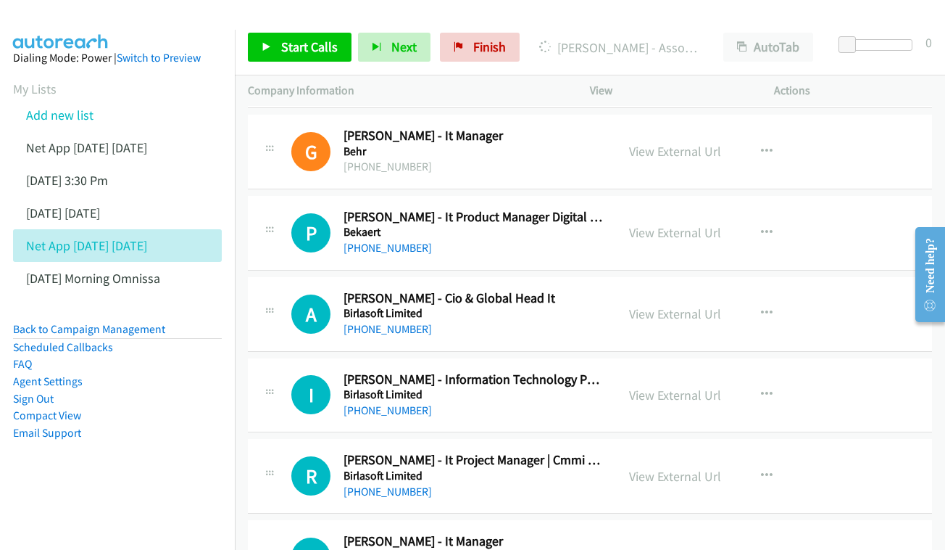
scroll to position [2349, 0]
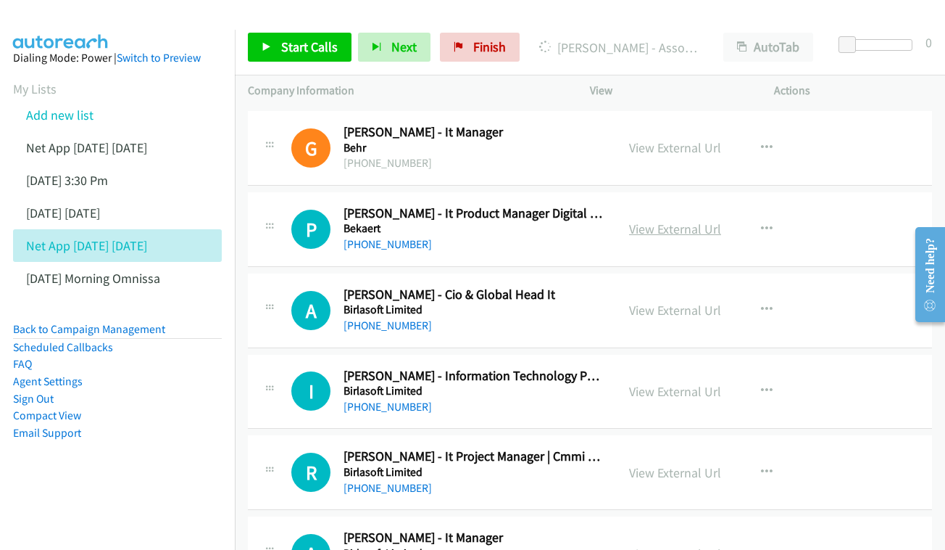
click at [666, 220] on link "View External Url" at bounding box center [675, 228] width 92 height 17
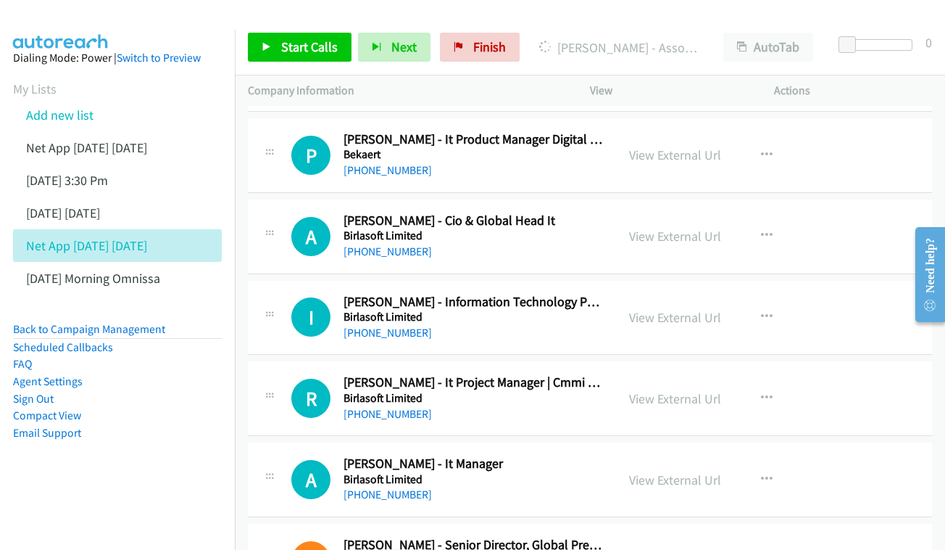
scroll to position [2437, 0]
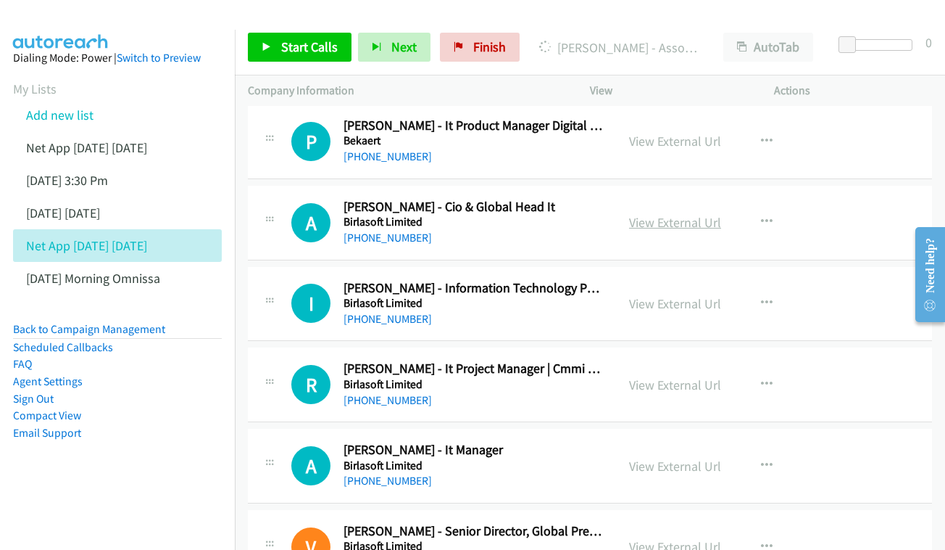
click at [658, 214] on link "View External Url" at bounding box center [675, 222] width 92 height 17
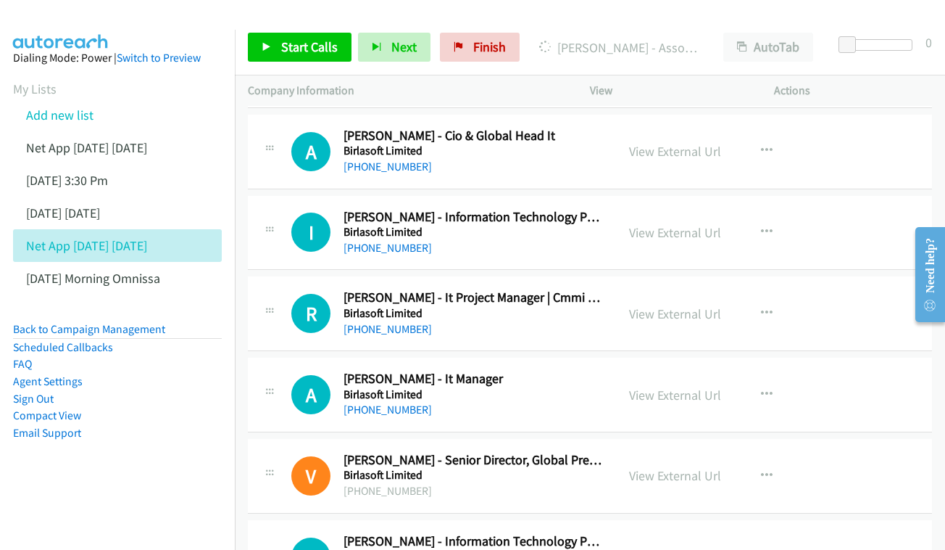
scroll to position [2512, 0]
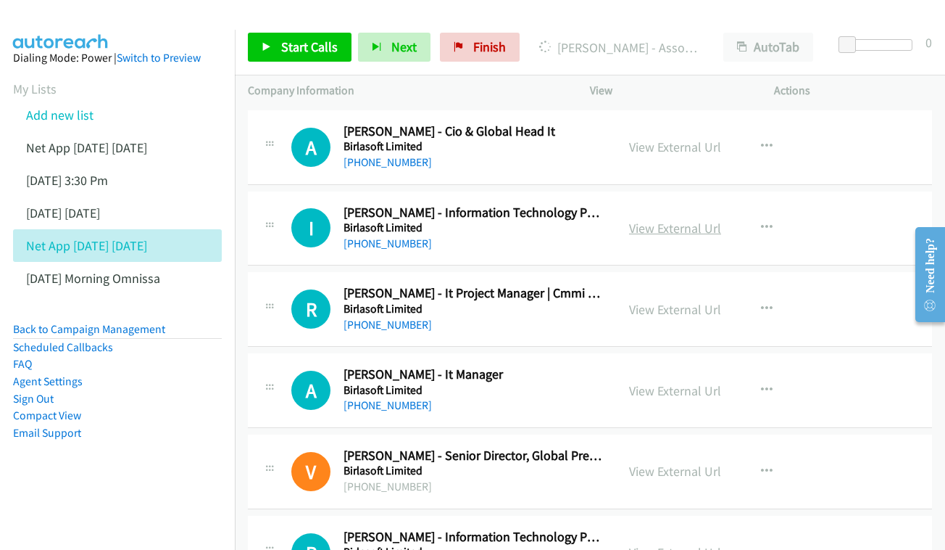
click at [697, 220] on link "View External Url" at bounding box center [675, 228] width 92 height 17
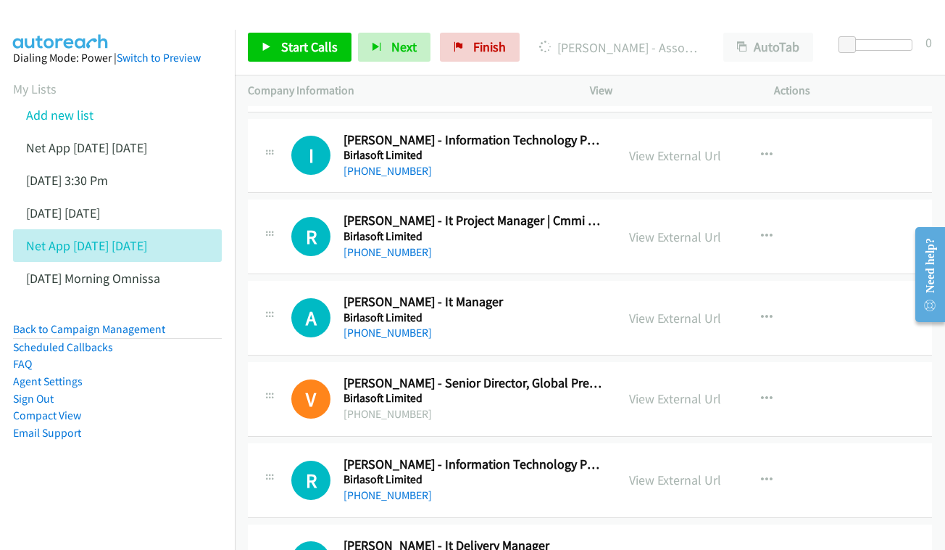
scroll to position [2595, 0]
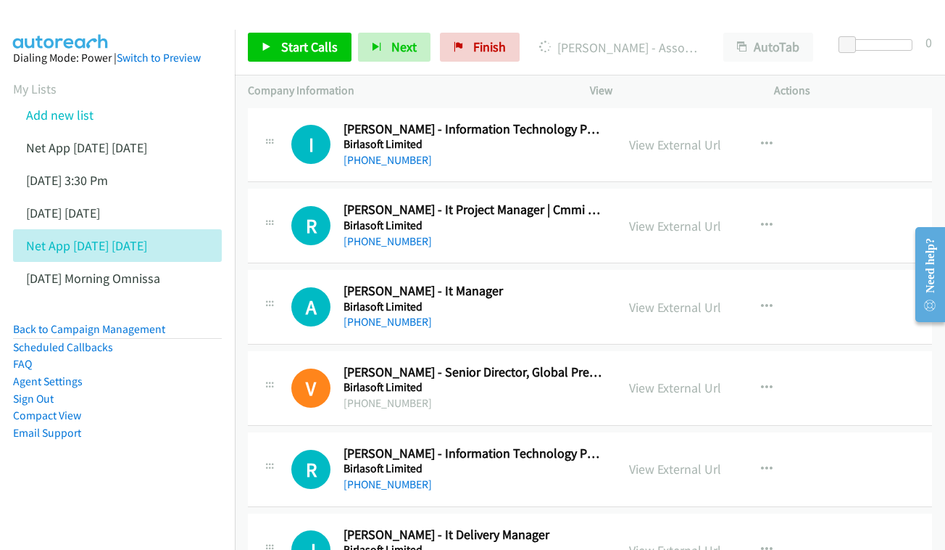
click at [666, 202] on div "View External Url View External Url Schedule/Manage Callback Start Calls Here R…" at bounding box center [714, 226] width 197 height 48
click at [666, 217] on link "View External Url" at bounding box center [675, 225] width 92 height 17
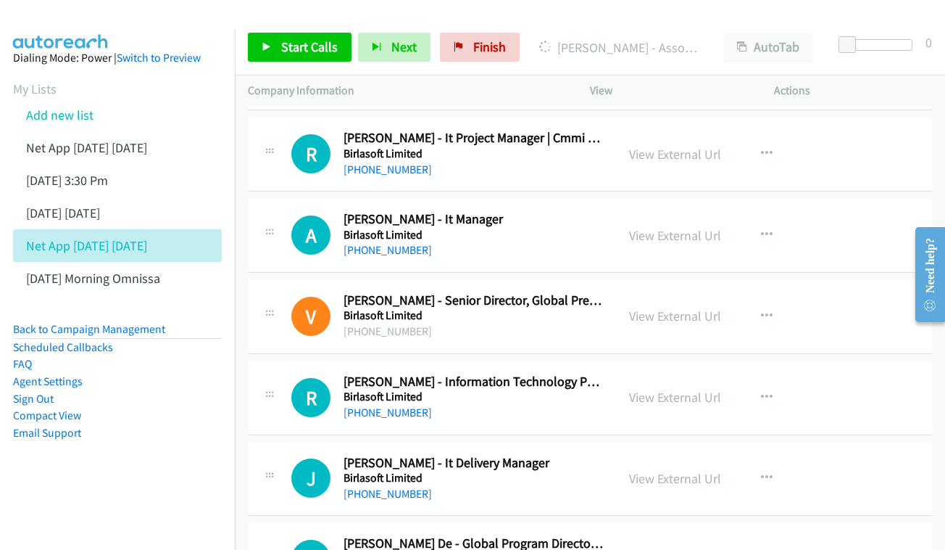
scroll to position [2686, 0]
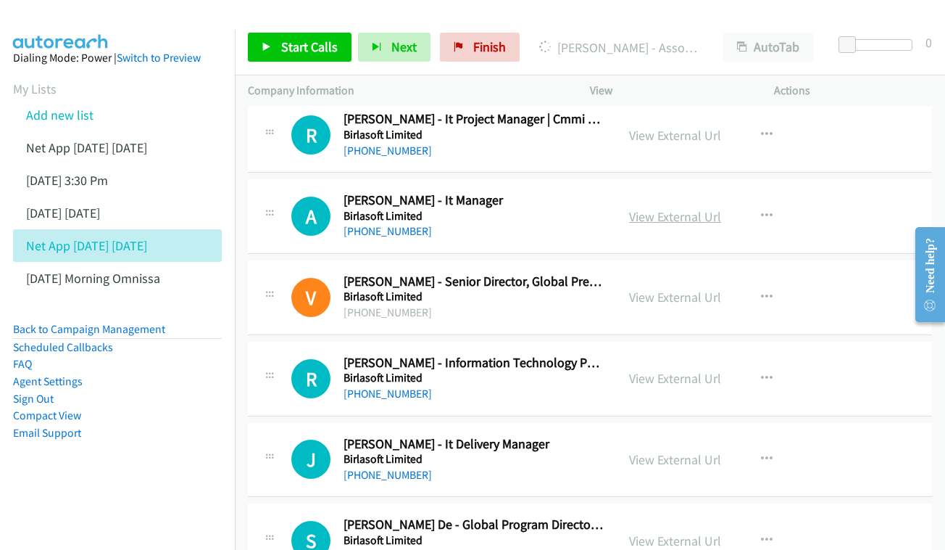
click at [654, 208] on link "View External Url" at bounding box center [675, 216] width 92 height 17
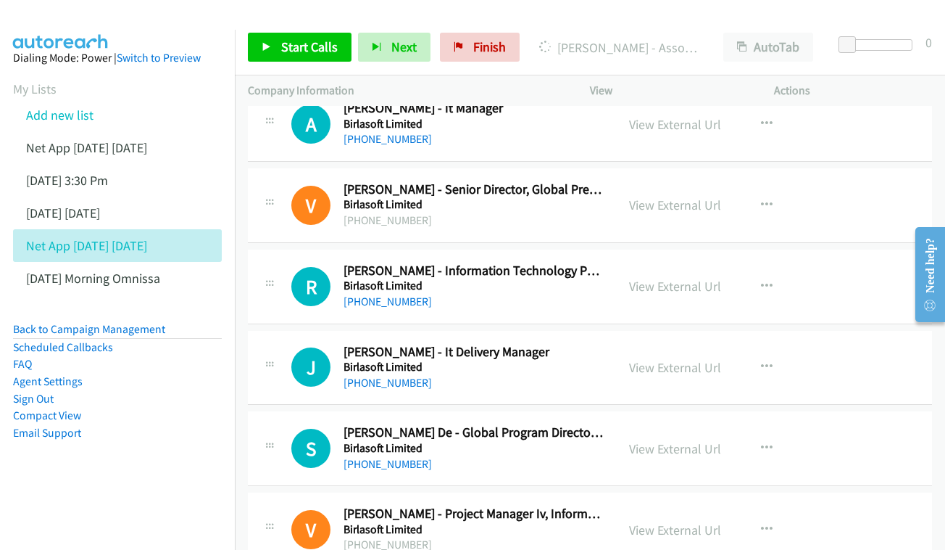
scroll to position [2868, 0]
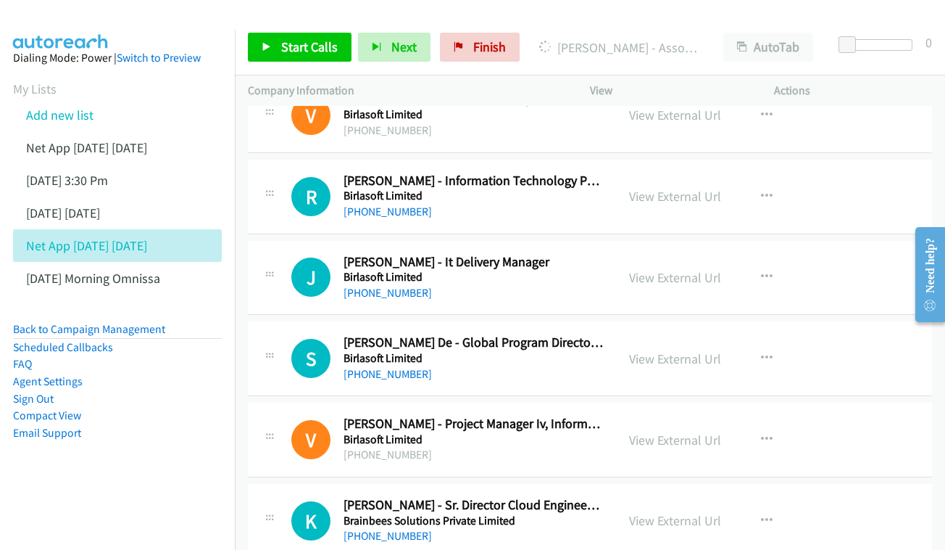
click at [660, 173] on div "View External Url View External Url Schedule/Manage Callback Start Calls Here R…" at bounding box center [714, 197] width 197 height 48
click at [667, 188] on link "View External Url" at bounding box center [675, 196] width 92 height 17
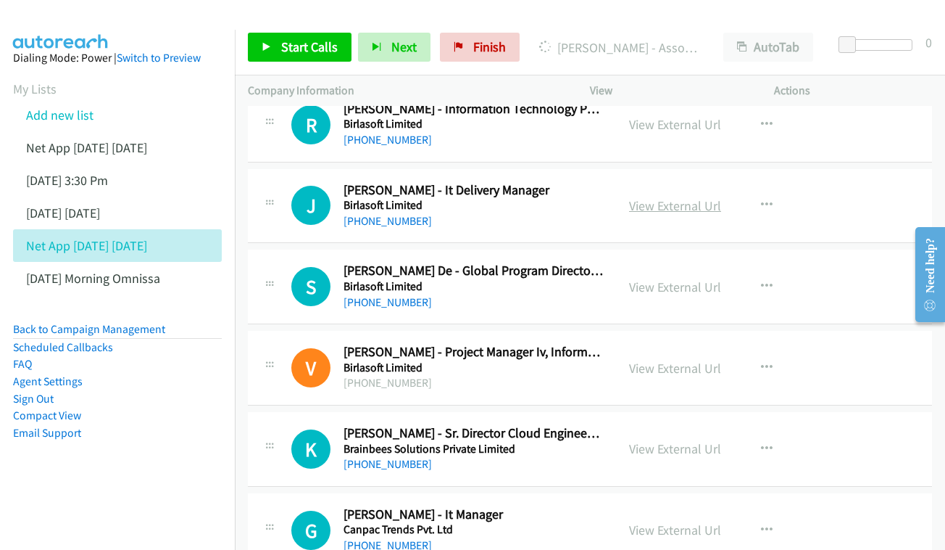
scroll to position [2943, 0]
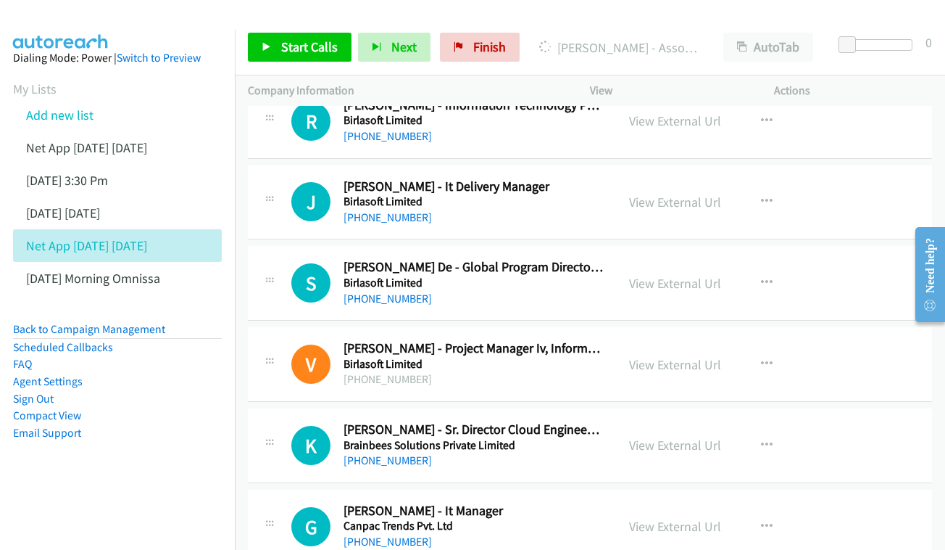
click at [666, 178] on div "View External Url View External Url Schedule/Manage Callback Start Calls Here R…" at bounding box center [714, 202] width 197 height 48
click at [668, 194] on link "View External Url" at bounding box center [675, 202] width 92 height 17
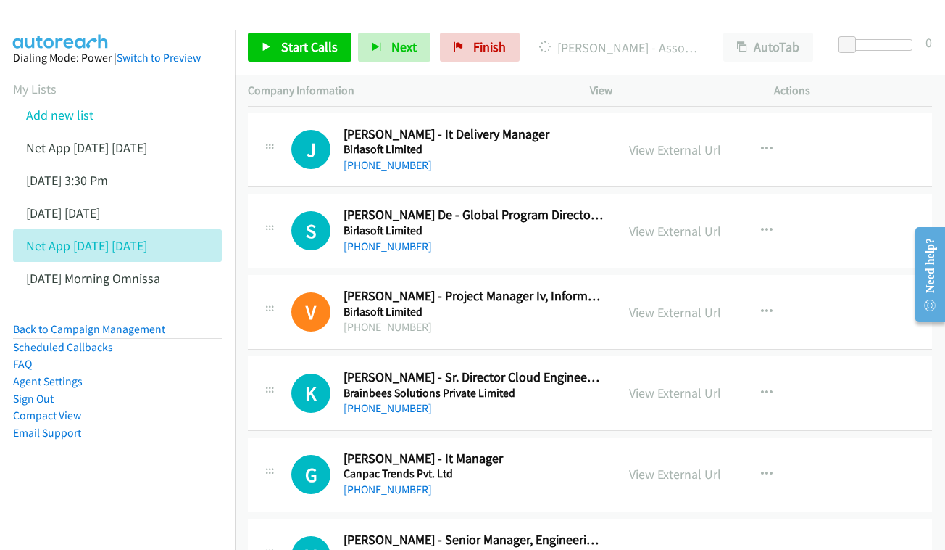
scroll to position [3006, 0]
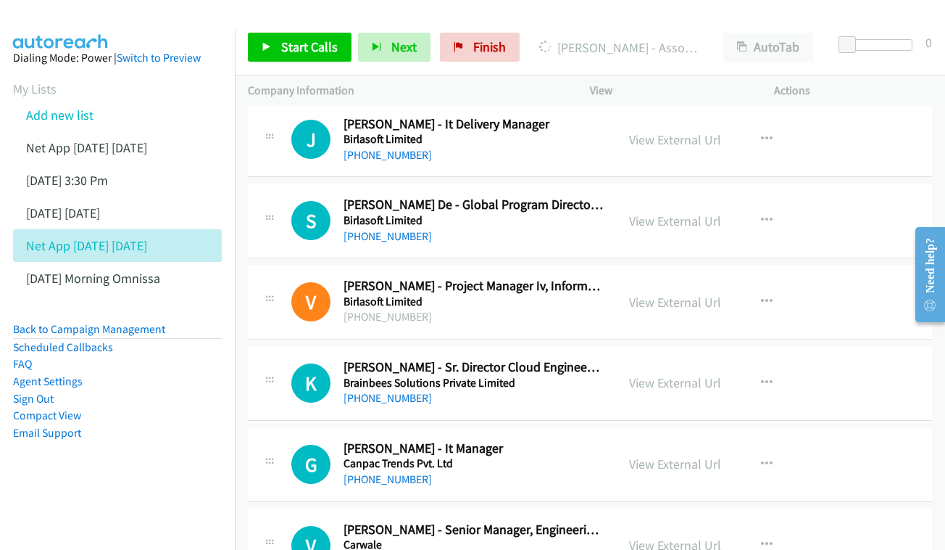
click at [631, 196] on div "View External Url View External Url Schedule/Manage Callback Start Calls Here R…" at bounding box center [714, 220] width 197 height 48
click at [651, 212] on link "View External Url" at bounding box center [675, 220] width 92 height 17
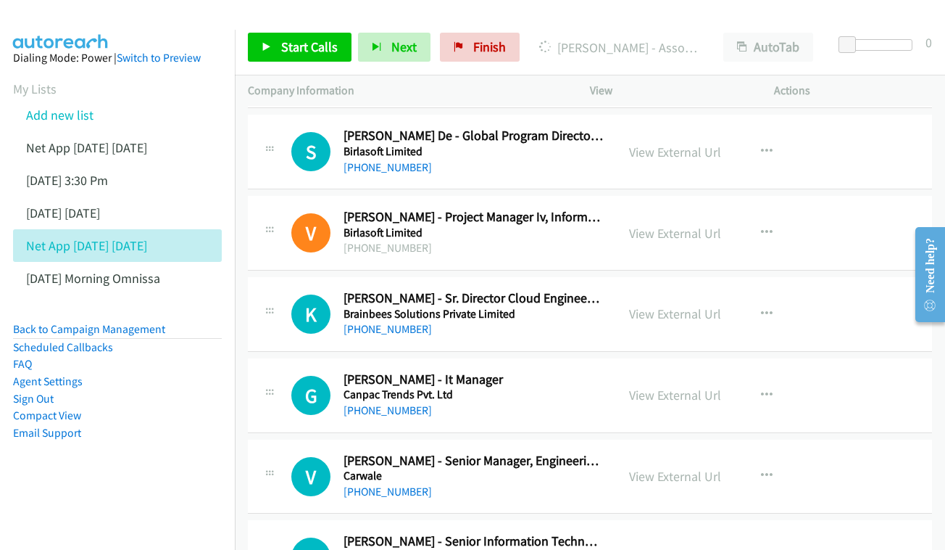
scroll to position [3075, 0]
click at [696, 224] on link "View External Url" at bounding box center [675, 232] width 92 height 17
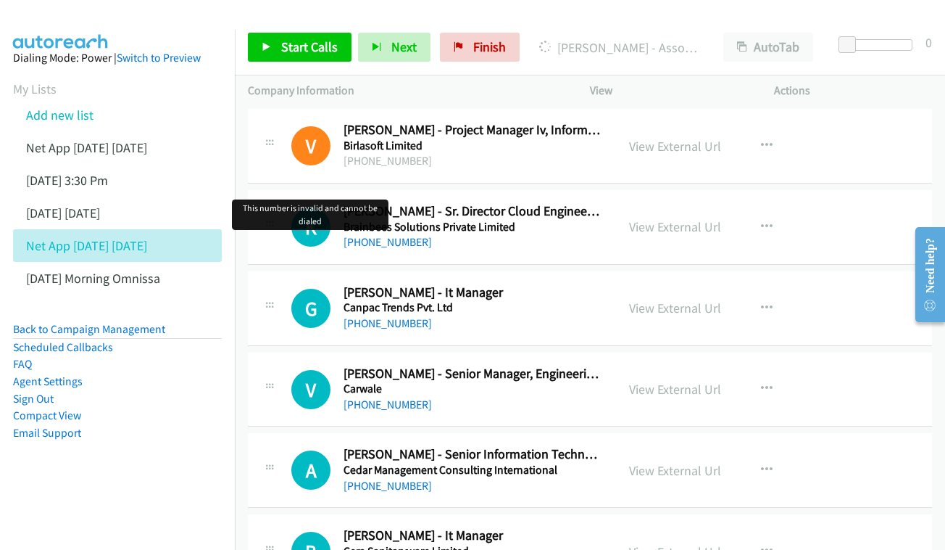
scroll to position [3166, 0]
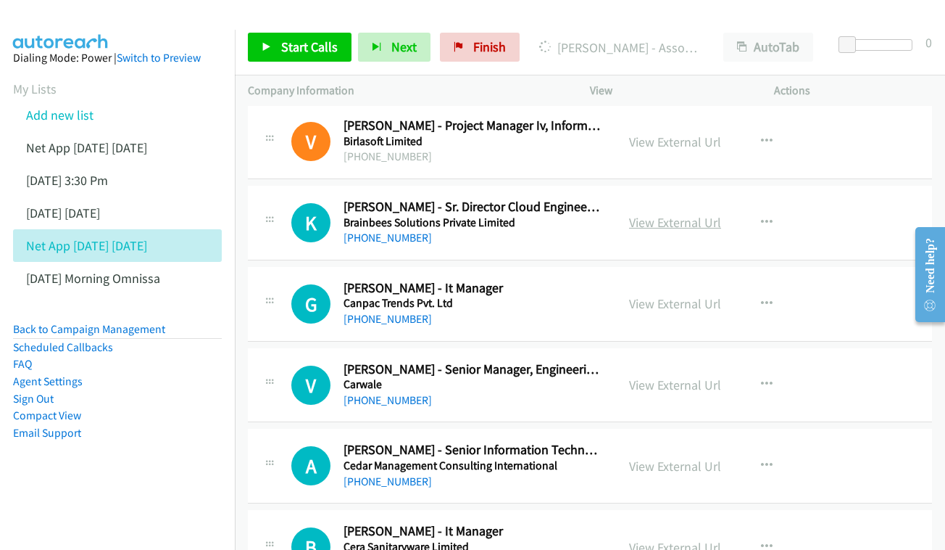
click at [652, 214] on link "View External Url" at bounding box center [675, 222] width 92 height 17
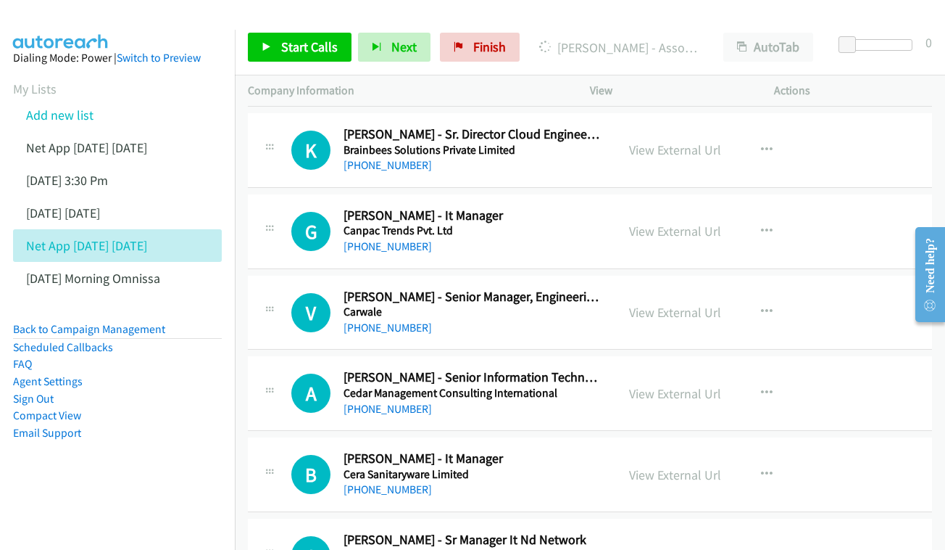
scroll to position [3250, 0]
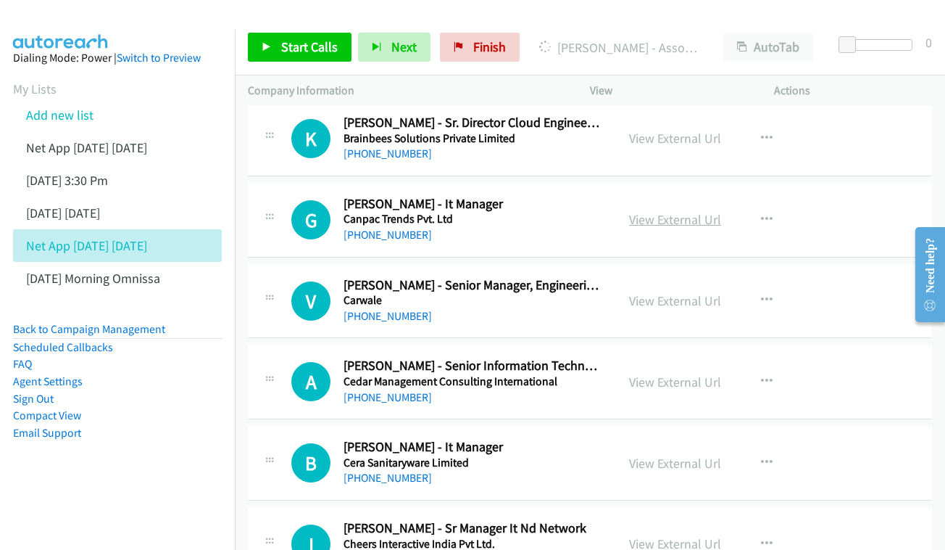
click at [681, 211] on link "View External Url" at bounding box center [675, 219] width 92 height 17
